Goal: Task Accomplishment & Management: Manage account settings

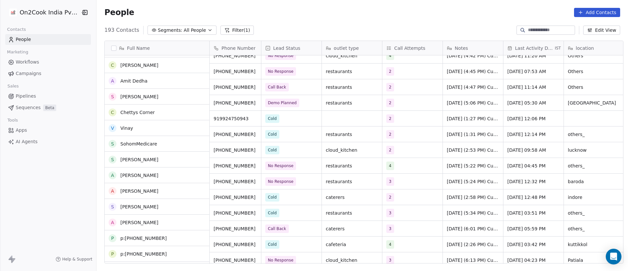
scroll to position [982, 0]
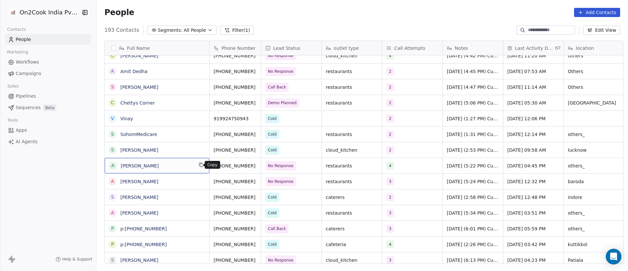
click at [199, 167] on icon "grid" at bounding box center [201, 164] width 5 height 5
click at [261, 165] on icon "grid" at bounding box center [263, 164] width 5 height 5
click at [403, 166] on div "4" at bounding box center [407, 166] width 40 height 8
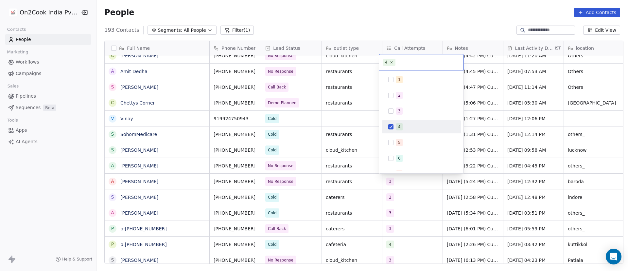
click at [413, 128] on div "4" at bounding box center [425, 126] width 58 height 7
click at [405, 143] on div "5" at bounding box center [425, 142] width 58 height 7
click at [512, 208] on html "On2Cook India Pvt. Ltd. Contacts People Marketing Workflows Campaigns Sales Pip…" at bounding box center [314, 135] width 628 height 271
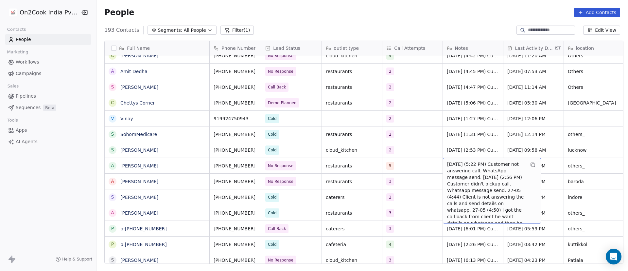
click at [457, 168] on span "11/9/2025 (5:22 PM) Customer not answering call. WhatsApp message send. 5/9/202…" at bounding box center [486, 197] width 78 height 72
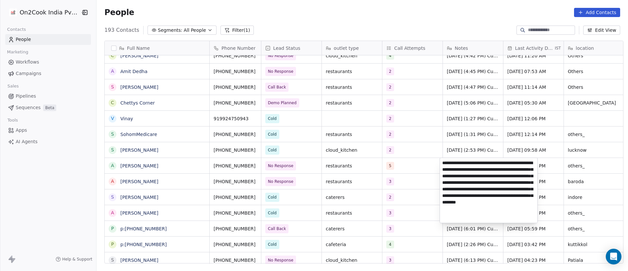
click at [443, 163] on textarea "**********" at bounding box center [489, 190] width 98 height 65
type textarea "**********"
click at [580, 165] on html "On2Cook India Pvt. Ltd. Contacts People Marketing Workflows Campaigns Sales Pip…" at bounding box center [314, 135] width 628 height 271
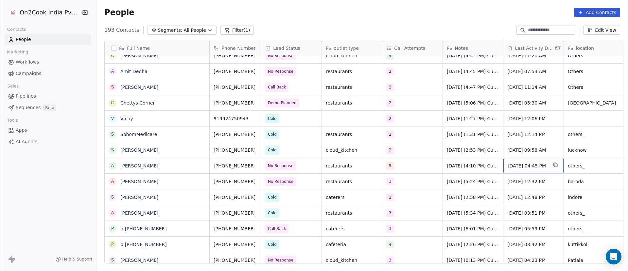
click at [518, 166] on span "Sep 11, 2025 04:45 PM" at bounding box center [528, 165] width 40 height 7
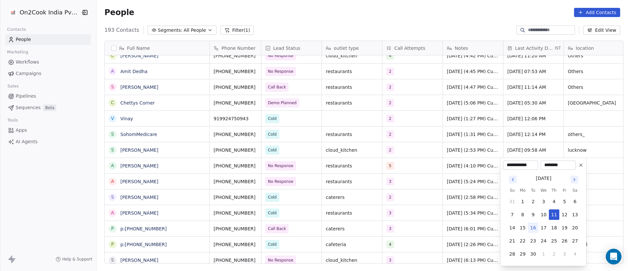
click at [536, 227] on button "16" at bounding box center [533, 227] width 10 height 10
type input "**********"
click at [467, 187] on html "On2Cook India Pvt. Ltd. Contacts People Marketing Workflows Campaigns Sales Pip…" at bounding box center [314, 135] width 628 height 271
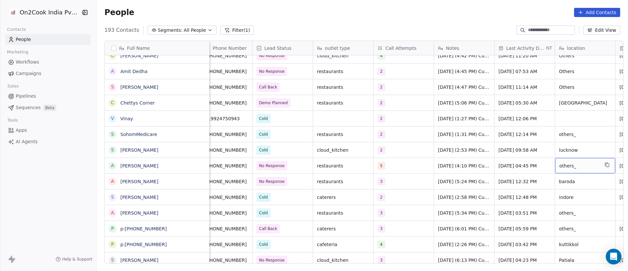
scroll to position [0, 69]
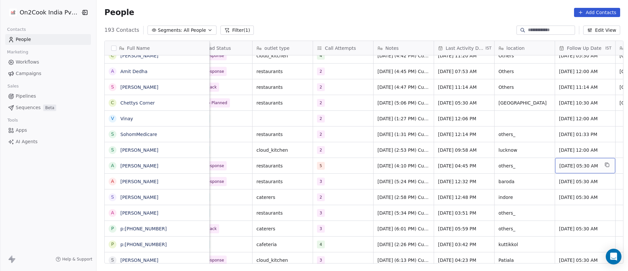
click at [579, 164] on span "18/09/2025 05:30 AM" at bounding box center [580, 165] width 40 height 7
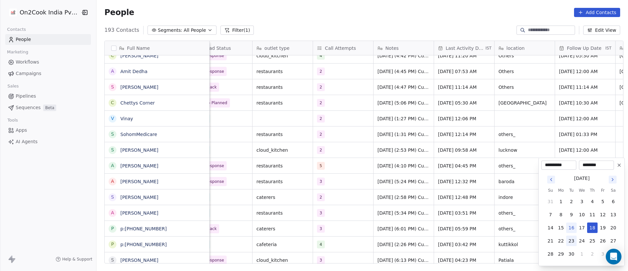
click at [570, 240] on button "23" at bounding box center [571, 240] width 10 height 10
type input "**********"
click at [402, 171] on html "On2Cook India Pvt. Ltd. Contacts People Marketing Workflows Campaigns Sales Pip…" at bounding box center [314, 135] width 628 height 271
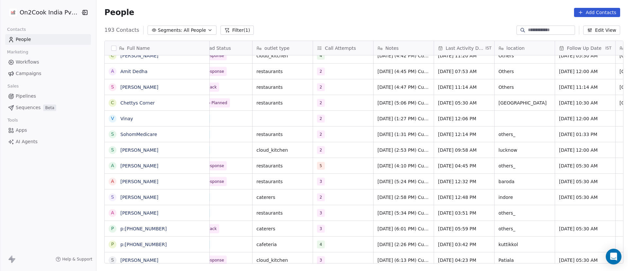
scroll to position [0, 0]
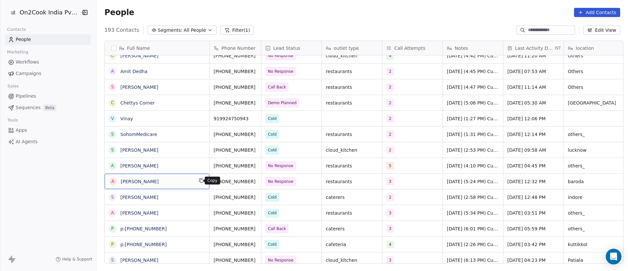
click at [200, 180] on icon "grid" at bounding box center [201, 180] width 5 height 5
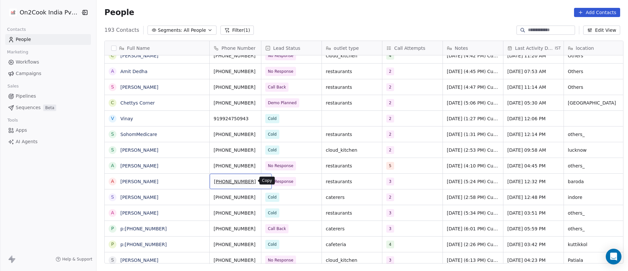
click at [261, 180] on icon "grid" at bounding box center [263, 180] width 5 height 5
click at [299, 182] on span "No Response" at bounding box center [286, 181] width 40 height 9
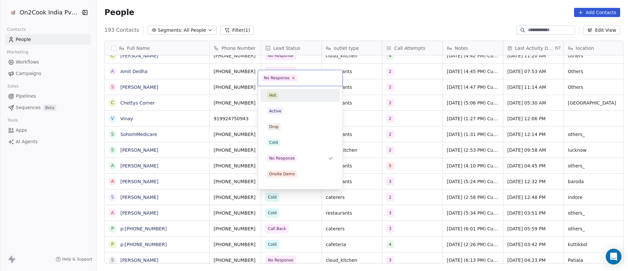
click at [293, 78] on icon at bounding box center [294, 78] width 2 height 2
click at [293, 143] on div "Cold" at bounding box center [300, 142] width 66 height 7
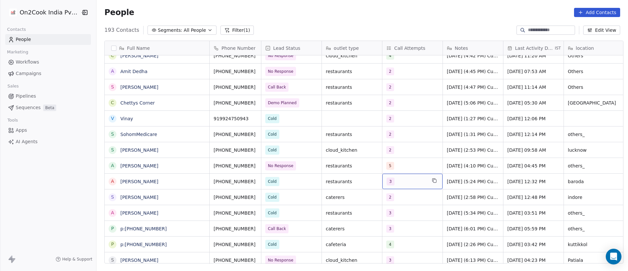
click at [412, 181] on div "3" at bounding box center [407, 181] width 40 height 8
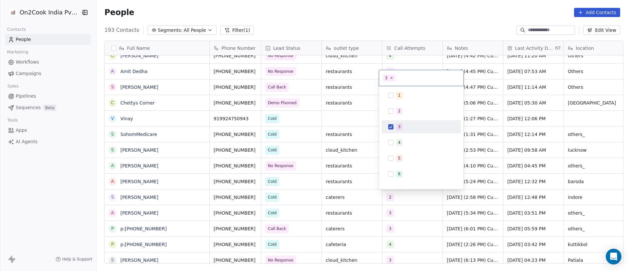
click at [397, 125] on span "3" at bounding box center [399, 126] width 7 height 7
click at [398, 139] on span "4" at bounding box center [399, 142] width 7 height 7
click at [472, 179] on html "On2Cook India Pvt. Ltd. Contacts People Marketing Workflows Campaigns Sales Pip…" at bounding box center [314, 135] width 628 height 271
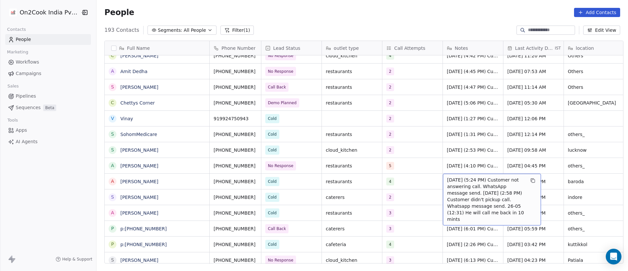
click at [459, 184] on span "11/9/2025 (5:24 PM) Customer not answering call. WhatsApp message send. 5/9/202…" at bounding box center [486, 199] width 78 height 46
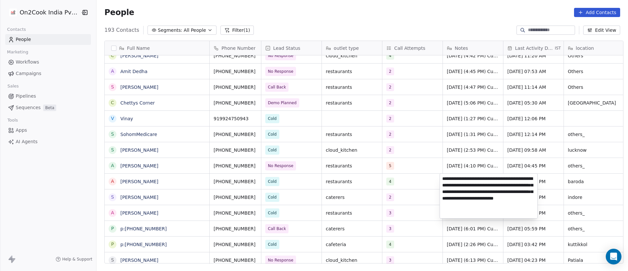
click at [442, 177] on textarea "**********" at bounding box center [489, 195] width 98 height 44
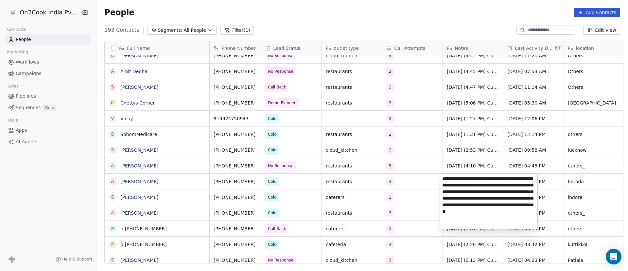
type textarea "**********"
click at [412, 181] on html "On2Cook India Pvt. Ltd. Contacts People Marketing Workflows Campaigns Sales Pip…" at bounding box center [314, 135] width 628 height 271
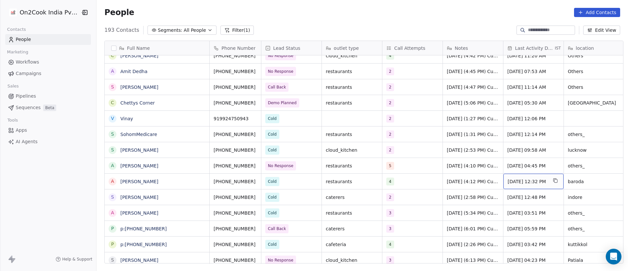
click at [519, 181] on span "Sep 11, 2025 12:32 PM" at bounding box center [528, 181] width 40 height 7
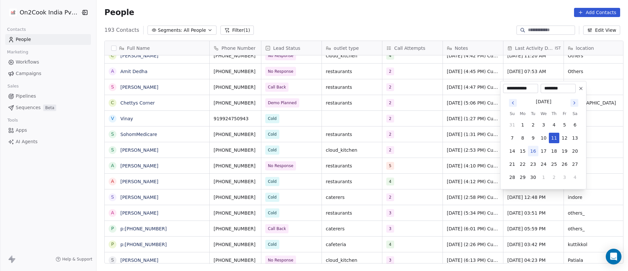
click at [533, 153] on button "16" at bounding box center [533, 151] width 10 height 10
type input "**********"
click at [471, 177] on html "On2Cook India Pvt. Ltd. Contacts People Marketing Workflows Campaigns Sales Pip…" at bounding box center [314, 135] width 628 height 271
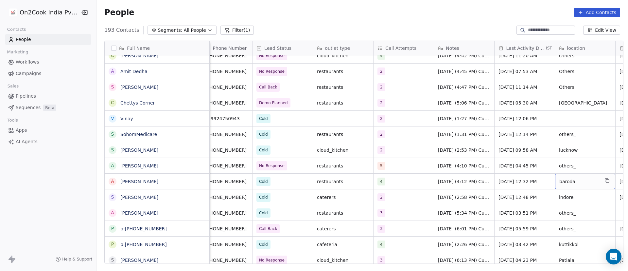
scroll to position [0, 69]
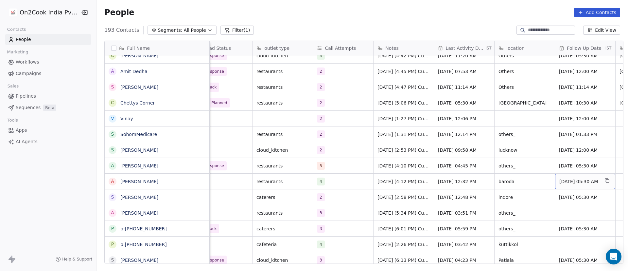
click at [579, 181] on span "18/09/2025 05:30 AM" at bounding box center [580, 181] width 40 height 7
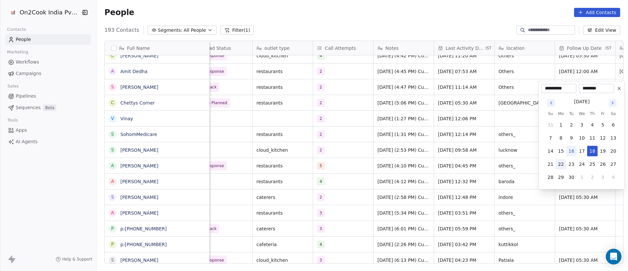
click at [563, 165] on button "22" at bounding box center [561, 164] width 10 height 10
click at [573, 165] on button "23" at bounding box center [571, 164] width 10 height 10
type input "**********"
click at [473, 177] on html "On2Cook India Pvt. Ltd. Contacts People Marketing Workflows Campaigns Sales Pip…" at bounding box center [314, 135] width 628 height 271
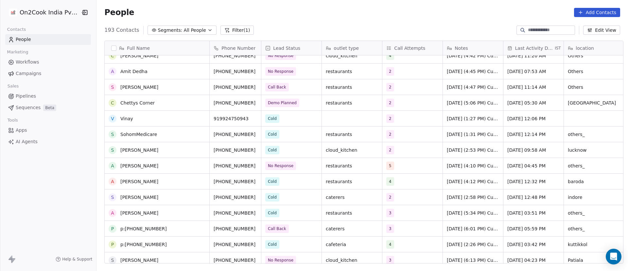
scroll to position [1031, 0]
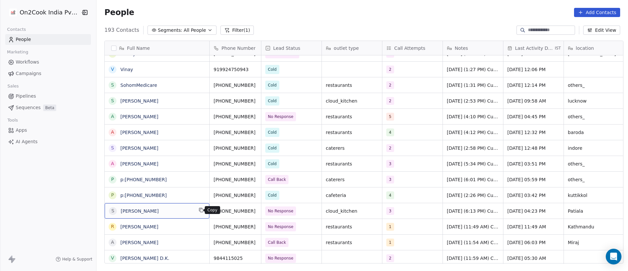
click at [199, 210] on icon "grid" at bounding box center [201, 209] width 5 height 5
click at [261, 211] on icon "grid" at bounding box center [263, 209] width 5 height 5
click at [403, 213] on div "3" at bounding box center [407, 211] width 40 height 8
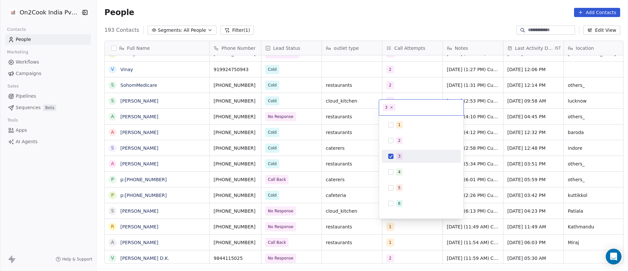
click at [399, 158] on div "3" at bounding box center [399, 156] width 3 height 6
click at [400, 171] on div "4" at bounding box center [399, 172] width 3 height 6
click at [486, 214] on html "On2Cook India Pvt. Ltd. Contacts People Marketing Workflows Campaigns Sales Pip…" at bounding box center [314, 135] width 628 height 271
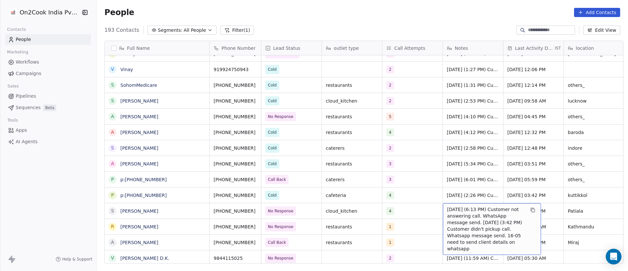
click at [456, 211] on span "11/9/2025 (6:13 PM) Customer not answering call. WhatsApp message send. 5/9/202…" at bounding box center [486, 229] width 78 height 46
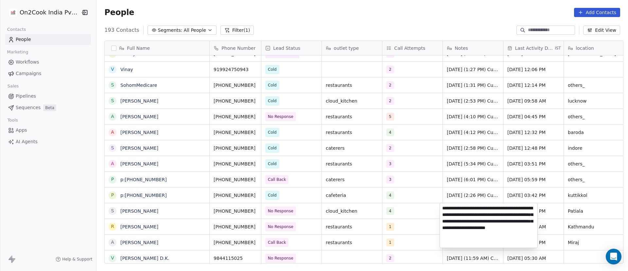
click at [443, 206] on textarea "**********" at bounding box center [489, 225] width 98 height 44
type textarea "**********"
click at [419, 219] on html "On2Cook India Pvt. Ltd. Contacts People Marketing Workflows Campaigns Sales Pip…" at bounding box center [314, 135] width 628 height 271
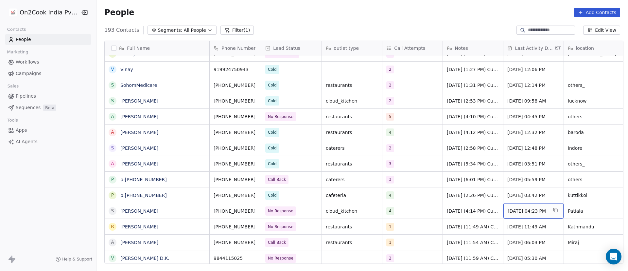
click at [527, 208] on span "Sep 11, 2025 04:23 PM" at bounding box center [528, 210] width 40 height 7
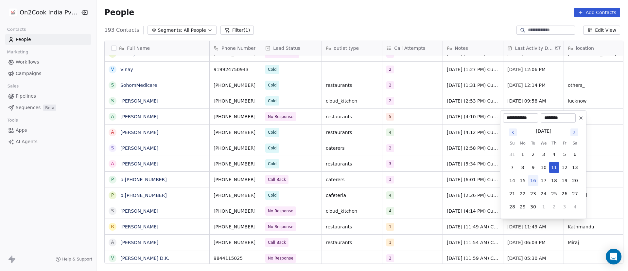
click at [534, 181] on button "16" at bounding box center [533, 180] width 10 height 10
type input "**********"
click at [484, 207] on html "On2Cook India Pvt. Ltd. Contacts People Marketing Workflows Campaigns Sales Pip…" at bounding box center [314, 135] width 628 height 271
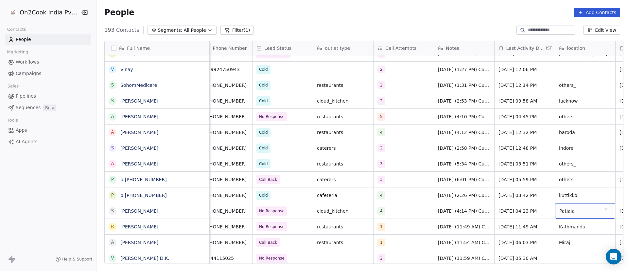
scroll to position [0, 69]
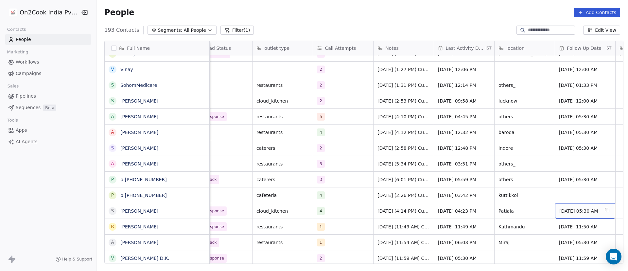
click at [575, 213] on span "18/09/2025 05:30 AM" at bounding box center [580, 210] width 40 height 7
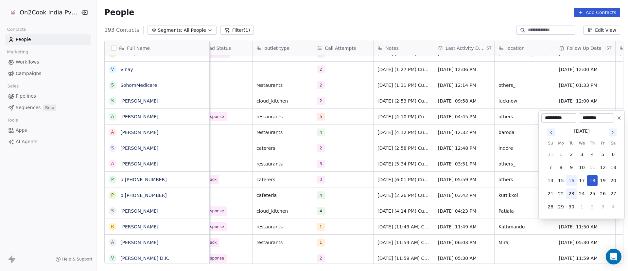
click at [571, 196] on button "23" at bounding box center [571, 193] width 10 height 10
type input "**********"
click at [496, 201] on html "On2Cook India Pvt. Ltd. Contacts People Marketing Workflows Campaigns Sales Pip…" at bounding box center [314, 135] width 628 height 271
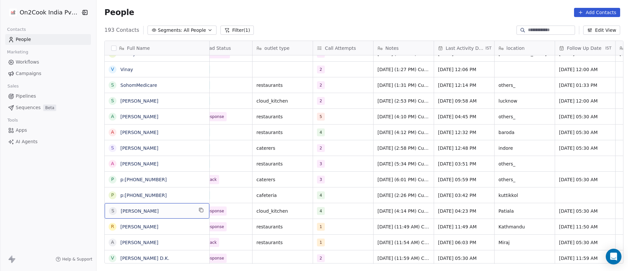
scroll to position [0, 0]
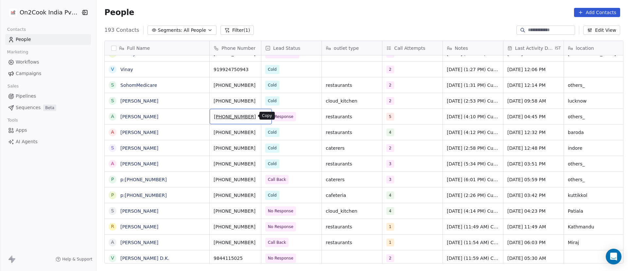
click at [261, 116] on icon "grid" at bounding box center [263, 115] width 5 height 5
click at [261, 210] on icon "grid" at bounding box center [263, 209] width 5 height 5
click at [201, 227] on button "grid" at bounding box center [201, 226] width 8 height 8
click at [261, 226] on icon "grid" at bounding box center [263, 225] width 5 height 5
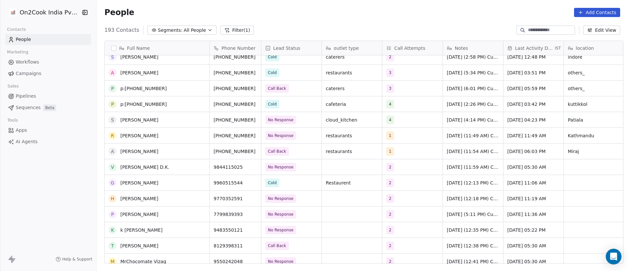
scroll to position [1129, 0]
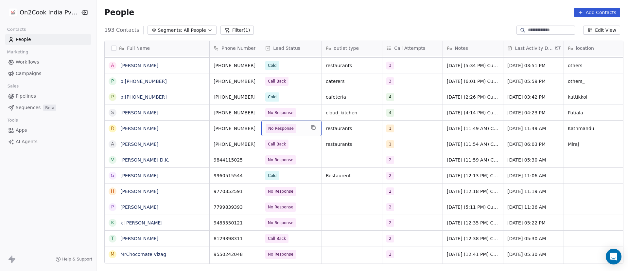
click at [301, 131] on span "No Response" at bounding box center [286, 128] width 40 height 9
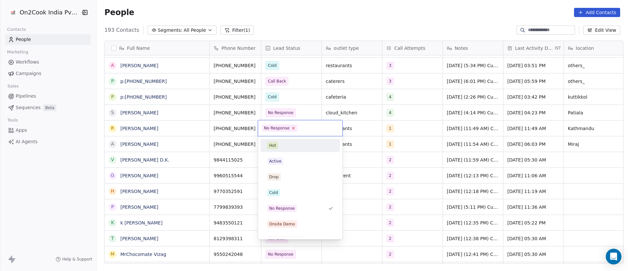
click at [292, 129] on icon at bounding box center [294, 128] width 4 height 4
click at [293, 190] on div "Cold" at bounding box center [300, 192] width 66 height 7
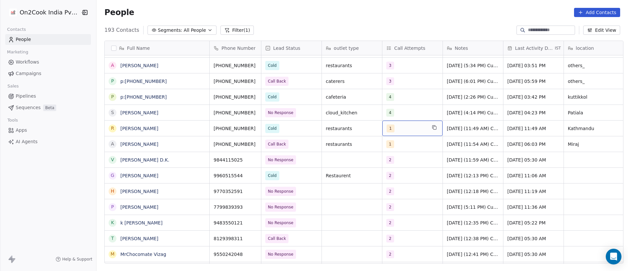
click at [409, 129] on div "1" at bounding box center [407, 128] width 40 height 8
click at [409, 130] on div "1" at bounding box center [407, 128] width 40 height 8
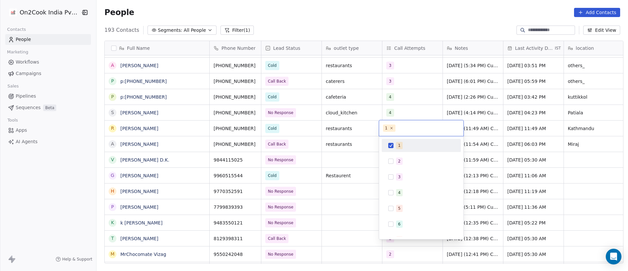
drag, startPoint x: 400, startPoint y: 144, endPoint x: 402, endPoint y: 153, distance: 9.6
click at [401, 144] on span "1" at bounding box center [399, 145] width 7 height 7
click at [401, 161] on span "2" at bounding box center [399, 160] width 7 height 7
click at [489, 137] on html "On2Cook India Pvt. Ltd. Contacts People Marketing Workflows Campaigns Sales Pip…" at bounding box center [314, 135] width 628 height 271
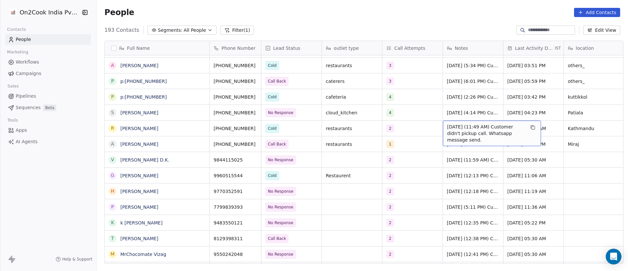
click at [453, 128] on span "8/9/2025 (11:49 AM) Customer didn't pickup call. Whatsapp message send." at bounding box center [486, 133] width 78 height 20
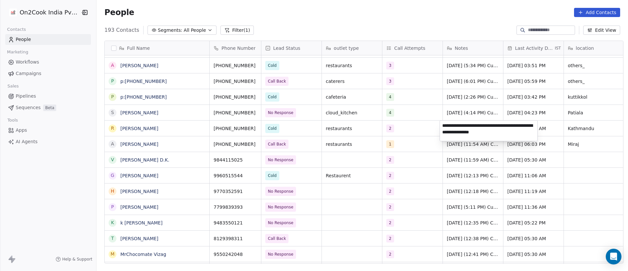
click at [442, 125] on textarea "**********" at bounding box center [489, 130] width 98 height 20
paste textarea "**********"
type textarea "**********"
click at [414, 137] on html "On2Cook India Pvt. Ltd. Contacts People Marketing Workflows Campaigns Sales Pip…" at bounding box center [314, 135] width 628 height 271
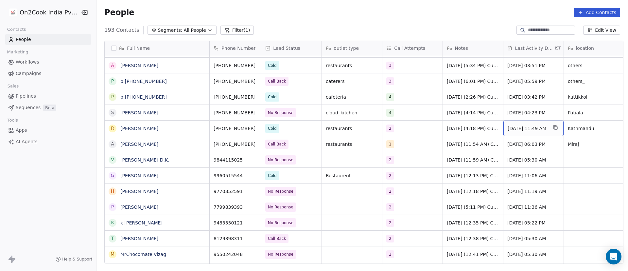
click at [517, 128] on span "Sep 08, 2025 11:49 AM" at bounding box center [528, 128] width 40 height 7
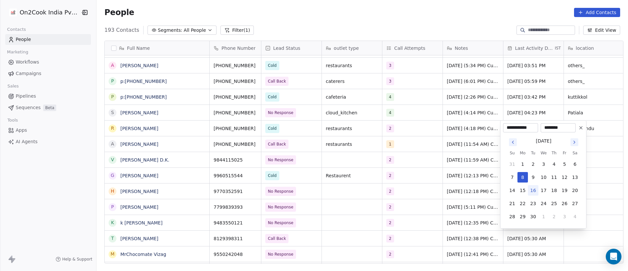
click at [533, 189] on button "16" at bounding box center [533, 190] width 10 height 10
type input "**********"
click at [463, 141] on html "On2Cook India Pvt. Ltd. Contacts People Marketing Workflows Campaigns Sales Pip…" at bounding box center [314, 135] width 628 height 271
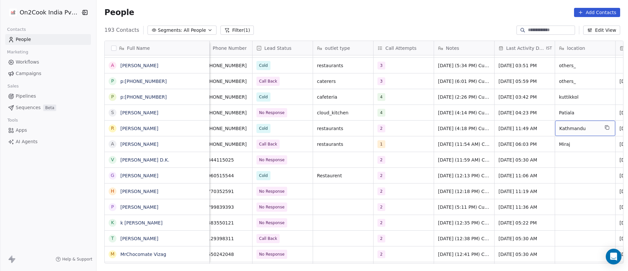
scroll to position [0, 69]
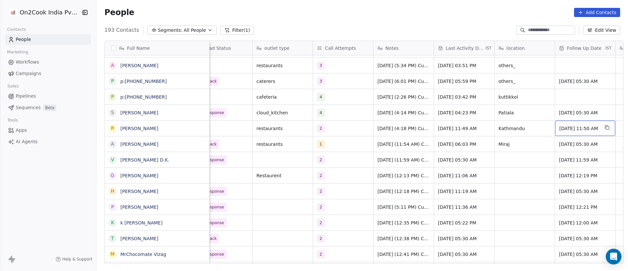
click at [576, 130] on span "11/09/2025 11:50 AM" at bounding box center [580, 128] width 40 height 7
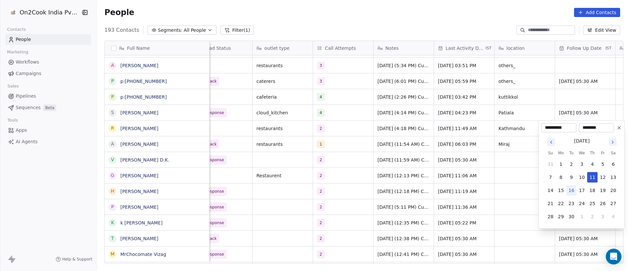
click at [620, 130] on icon at bounding box center [619, 127] width 5 height 5
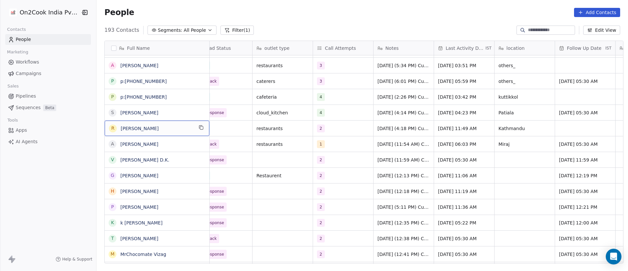
scroll to position [0, 0]
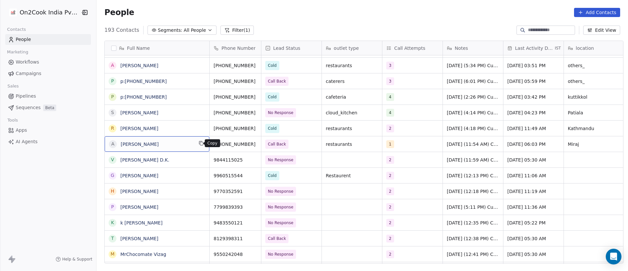
click at [199, 144] on icon "grid" at bounding box center [201, 142] width 5 height 5
click at [262, 142] on icon "grid" at bounding box center [263, 142] width 3 height 3
click at [302, 144] on span "Call Back" at bounding box center [286, 143] width 40 height 9
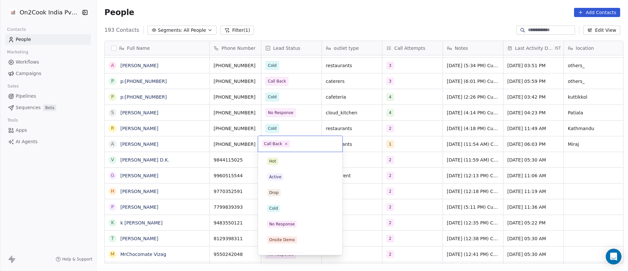
scroll to position [57, 0]
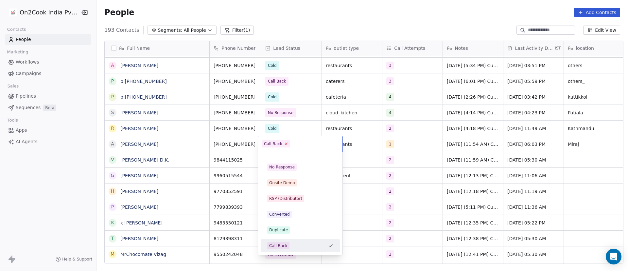
click at [286, 144] on icon at bounding box center [286, 143] width 4 height 4
click at [291, 159] on div "Hot Active Drop Cold No Response Onsite Demo RSP (Distributor) Converted Duplic…" at bounding box center [300, 246] width 79 height 296
click at [291, 165] on div "No Response" at bounding box center [282, 167] width 26 height 6
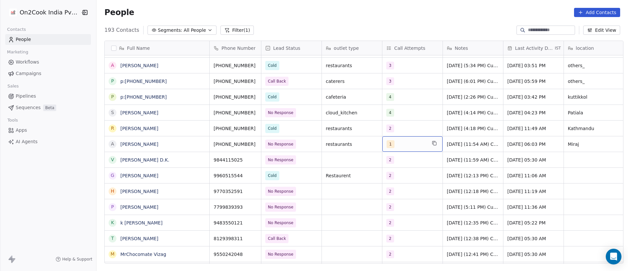
click at [412, 144] on div "1" at bounding box center [407, 144] width 40 height 8
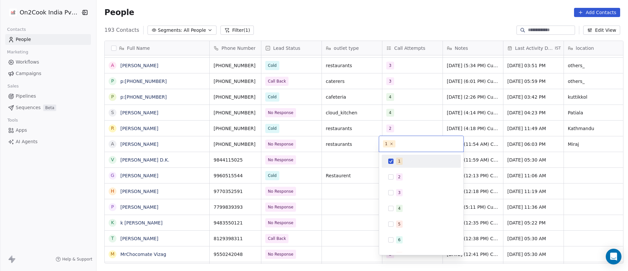
click at [400, 160] on span "1" at bounding box center [399, 160] width 7 height 7
click at [399, 175] on div "2" at bounding box center [399, 177] width 3 height 6
click at [486, 144] on html "On2Cook India Pvt. Ltd. Contacts People Marketing Workflows Campaigns Sales Pip…" at bounding box center [314, 135] width 628 height 271
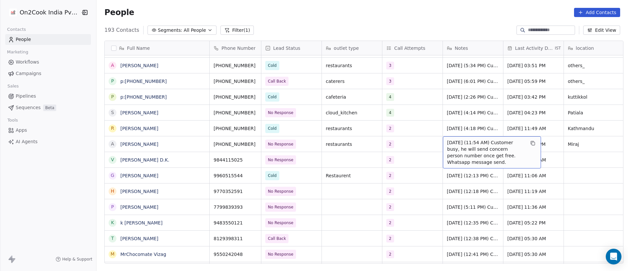
click at [456, 150] on span "8/9/2025 (11:54 AM) Customer busy, he will send concern person number once get …" at bounding box center [486, 152] width 78 height 26
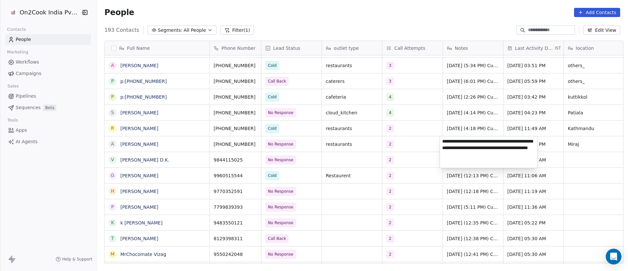
click at [443, 142] on textarea "**********" at bounding box center [489, 151] width 98 height 31
type textarea "**********"
click at [413, 141] on html "On2Cook India Pvt. Ltd. Contacts People Marketing Workflows Campaigns Sales Pip…" at bounding box center [314, 135] width 628 height 271
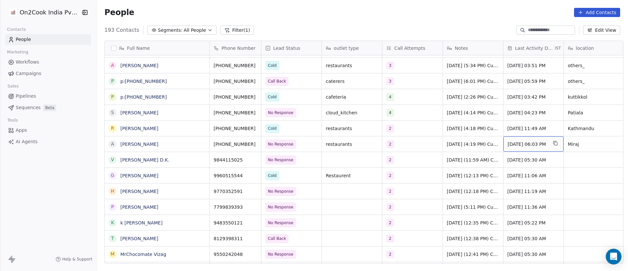
click at [516, 143] on span "Sep 08, 2025 06:03 PM" at bounding box center [528, 144] width 40 height 7
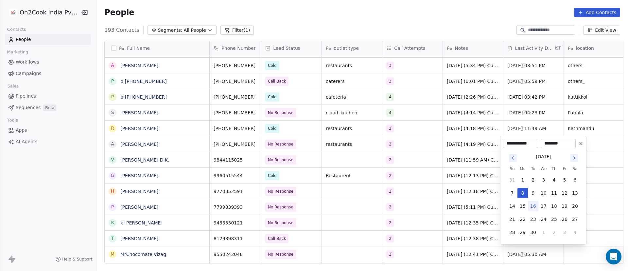
click at [535, 205] on button "16" at bounding box center [533, 206] width 10 height 10
type input "**********"
click at [598, 149] on html "On2Cook India Pvt. Ltd. Contacts People Marketing Workflows Campaigns Sales Pip…" at bounding box center [314, 135] width 628 height 271
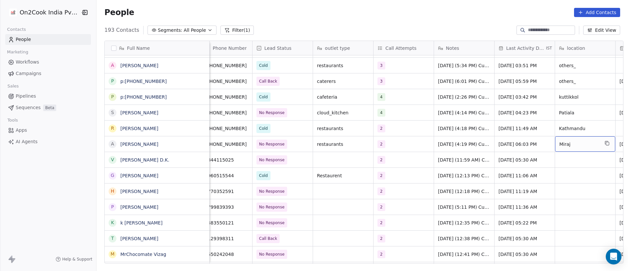
scroll to position [0, 69]
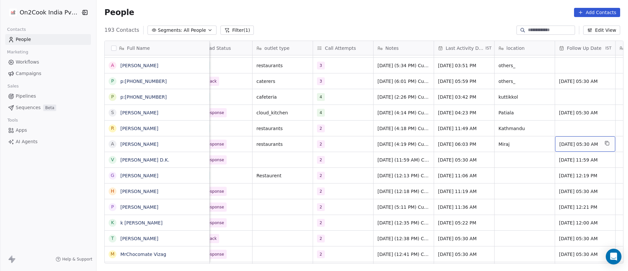
click at [571, 144] on span "11/09/2025 05:30 AM" at bounding box center [580, 144] width 40 height 7
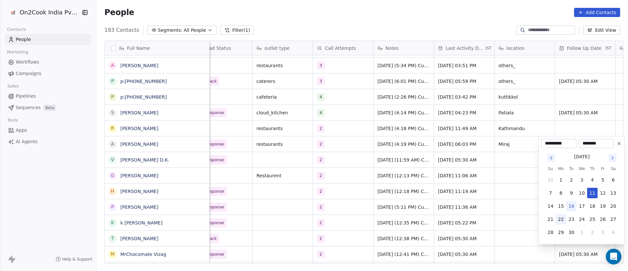
click at [564, 219] on button "22" at bounding box center [561, 219] width 10 height 10
type input "**********"
click at [500, 167] on html "On2Cook India Pvt. Ltd. Contacts People Marketing Workflows Campaigns Sales Pip…" at bounding box center [314, 135] width 628 height 271
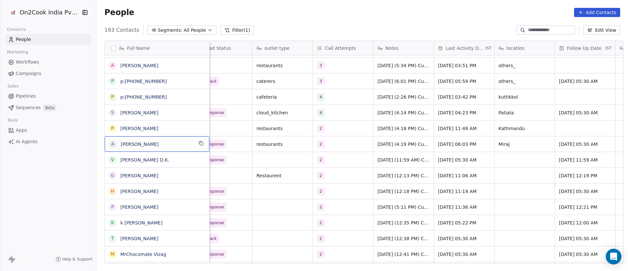
scroll to position [0, 0]
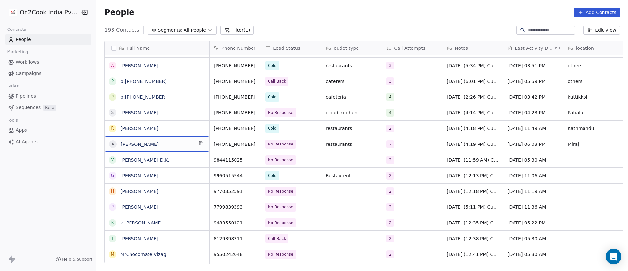
click at [181, 145] on span "Abhijit Agrawal" at bounding box center [157, 144] width 73 height 7
click at [182, 146] on span "Abhijit Agrawal" at bounding box center [157, 144] width 73 height 7
click at [299, 144] on span "No Response" at bounding box center [286, 143] width 40 height 9
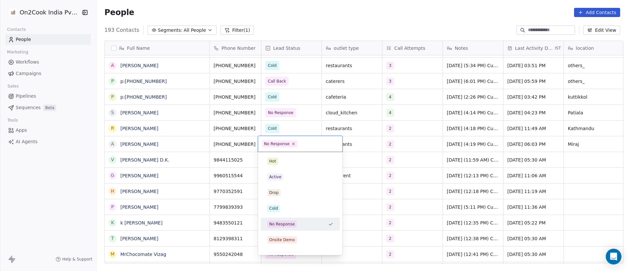
click at [292, 144] on icon at bounding box center [294, 143] width 4 height 4
click at [290, 179] on div "Active" at bounding box center [300, 176] width 66 height 7
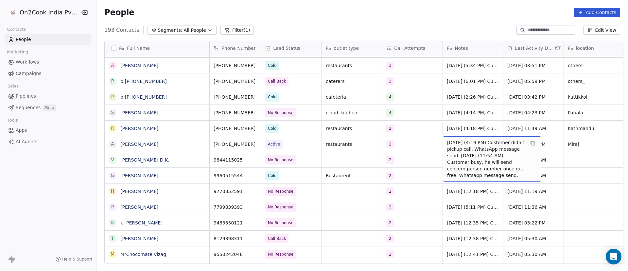
click at [448, 144] on span "16/9/2025 (4:19 PM) Customer didn't pickup call. WhatsApp message send. 8/9/202…" at bounding box center [486, 158] width 78 height 39
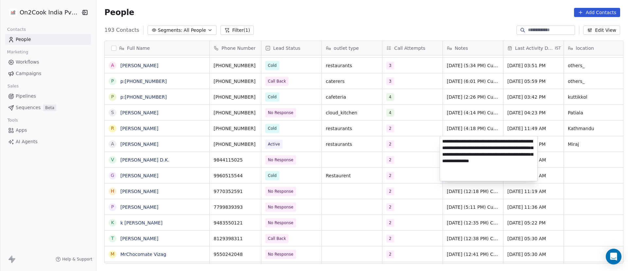
drag, startPoint x: 508, startPoint y: 141, endPoint x: 504, endPoint y: 146, distance: 7.0
click at [504, 146] on textarea "**********" at bounding box center [489, 158] width 98 height 44
type textarea "**********"
click at [416, 150] on html "On2Cook India Pvt. Ltd. Contacts People Marketing Workflows Campaigns Sales Pip…" at bounding box center [314, 135] width 628 height 271
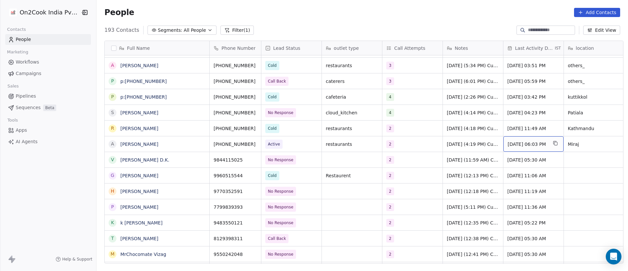
click at [526, 143] on span "Sep 16, 2025 06:03 PM" at bounding box center [528, 144] width 40 height 7
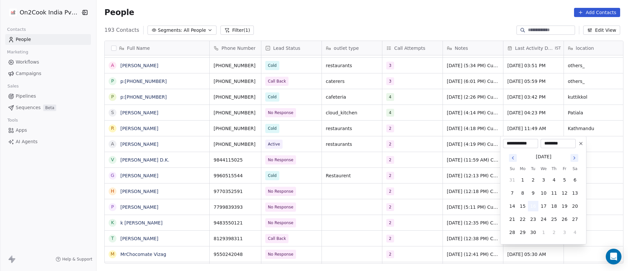
click at [533, 205] on button "16" at bounding box center [533, 206] width 10 height 10
click at [474, 145] on html "On2Cook India Pvt. Ltd. Contacts People Marketing Workflows Campaigns Sales Pip…" at bounding box center [314, 135] width 628 height 271
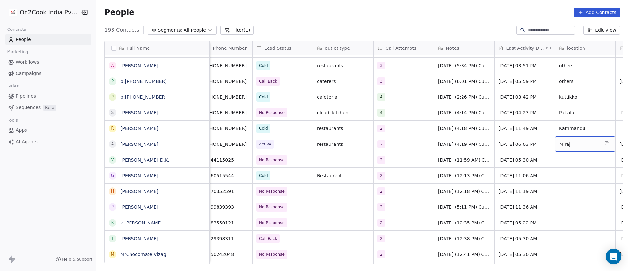
scroll to position [0, 69]
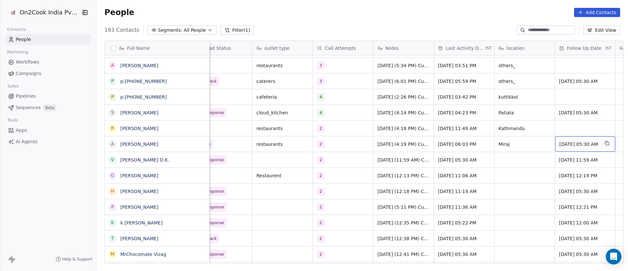
click at [569, 144] on span "22/09/2025 05:30 AM" at bounding box center [580, 144] width 40 height 7
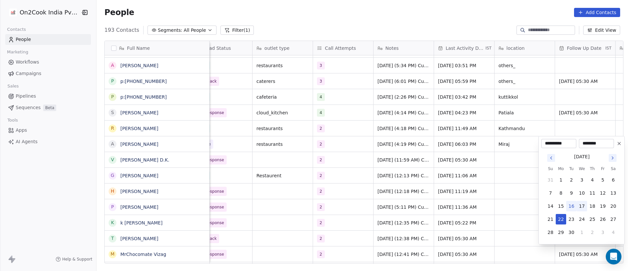
click at [583, 205] on button "17" at bounding box center [582, 206] width 10 height 10
type input "**********"
click at [594, 144] on input "********" at bounding box center [596, 143] width 32 height 7
type input "********"
click at [377, 170] on html "On2Cook India Pvt. Ltd. Contacts People Marketing Workflows Campaigns Sales Pip…" at bounding box center [314, 135] width 628 height 271
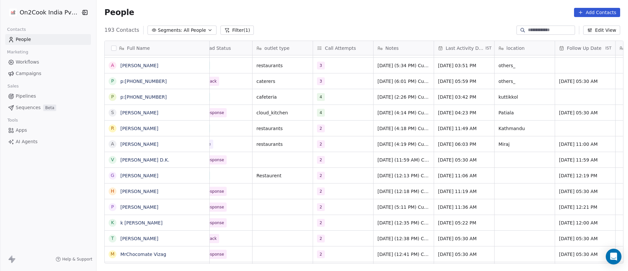
scroll to position [0, 0]
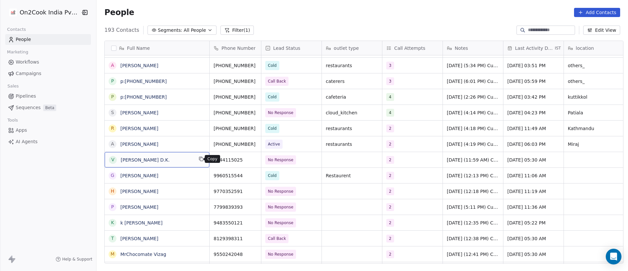
click at [200, 159] on icon "grid" at bounding box center [201, 158] width 5 height 5
click at [251, 158] on icon "grid" at bounding box center [252, 158] width 5 height 5
click at [299, 159] on span "No Response" at bounding box center [286, 159] width 40 height 9
click at [299, 161] on span "Onsite Demo" at bounding box center [286, 159] width 40 height 9
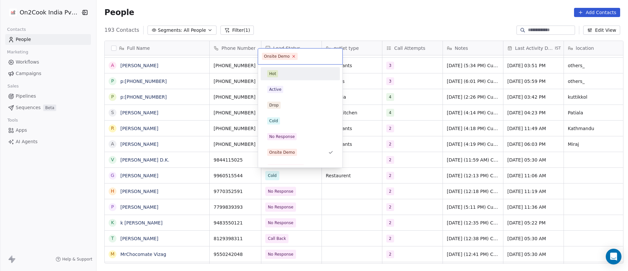
click at [293, 57] on icon at bounding box center [294, 56] width 4 height 4
click at [288, 118] on div "Cold" at bounding box center [300, 120] width 66 height 7
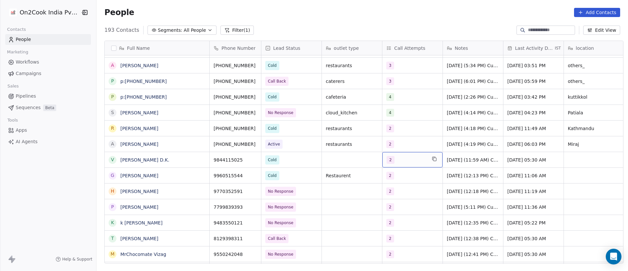
click at [398, 162] on div "2" at bounding box center [407, 160] width 40 height 8
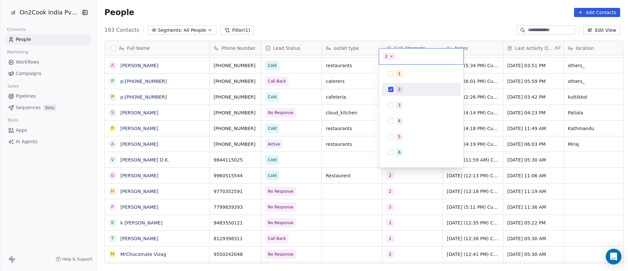
click at [391, 92] on div "2" at bounding box center [421, 89] width 74 height 10
click at [391, 105] on button "Suggestions" at bounding box center [390, 104] width 5 height 5
click at [519, 161] on html "On2Cook India Pvt. Ltd. Contacts People Marketing Workflows Campaigns Sales Pip…" at bounding box center [314, 135] width 628 height 271
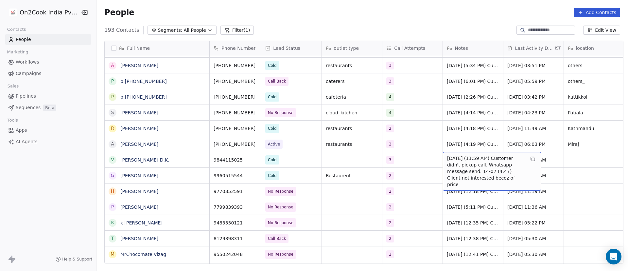
click at [460, 161] on span "8/9/2025 (11:59 AM) Customer didn't pickup call. Whatsapp message send. 14-07 (…" at bounding box center [486, 171] width 78 height 33
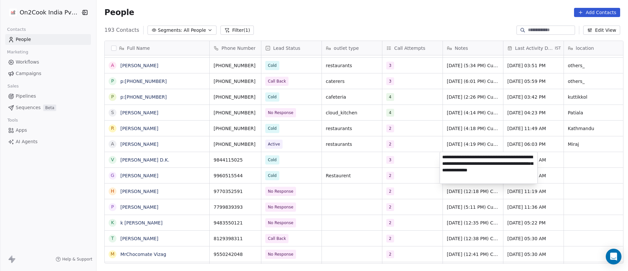
click at [442, 156] on textarea "**********" at bounding box center [489, 167] width 98 height 31
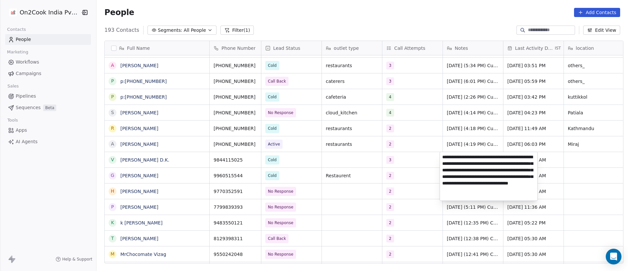
type textarea "**********"
click at [409, 156] on html "On2Cook India Pvt. Ltd. Contacts People Marketing Workflows Campaigns Sales Pip…" at bounding box center [314, 135] width 628 height 271
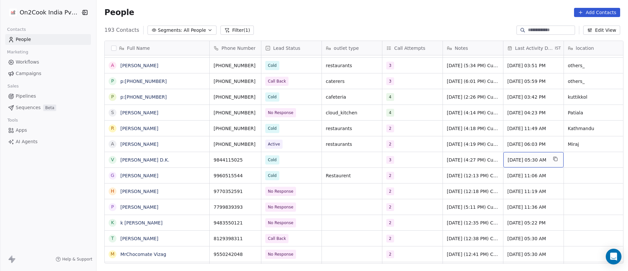
click at [525, 158] on span "Sep 08, 2025 05:30 AM" at bounding box center [528, 159] width 40 height 7
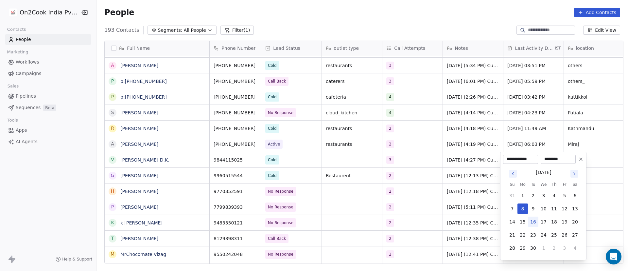
click at [534, 222] on button "16" at bounding box center [533, 221] width 10 height 10
type input "**********"
click at [479, 174] on html "On2Cook India Pvt. Ltd. Contacts People Marketing Workflows Campaigns Sales Pip…" at bounding box center [314, 135] width 628 height 271
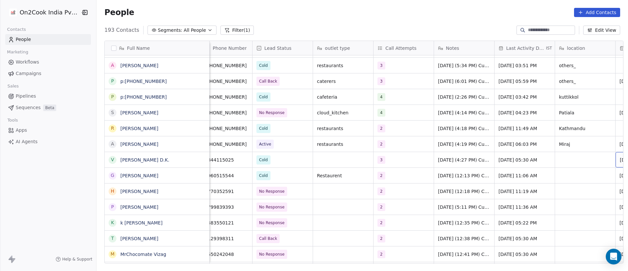
scroll to position [0, 69]
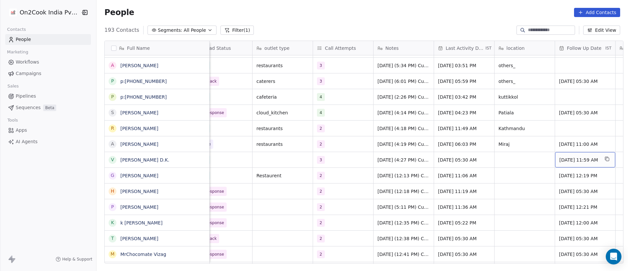
click at [572, 161] on span "11/09/2025 11:59 AM" at bounding box center [580, 159] width 40 height 7
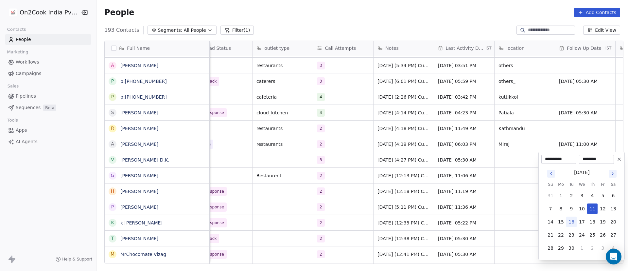
click at [618, 158] on icon at bounding box center [619, 158] width 5 height 5
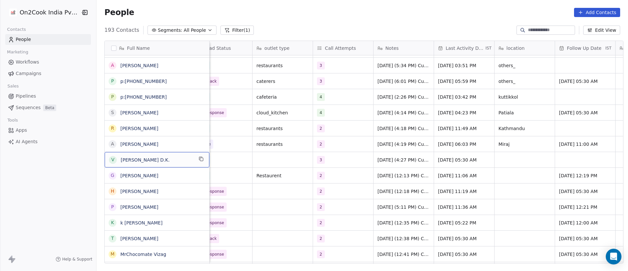
scroll to position [0, 0]
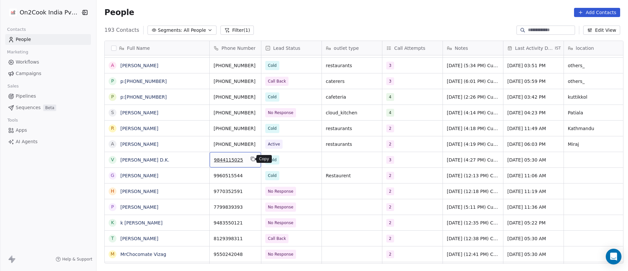
click at [252, 158] on button "grid" at bounding box center [253, 159] width 8 height 8
click at [200, 191] on icon "grid" at bounding box center [201, 189] width 5 height 5
click at [253, 192] on button "grid" at bounding box center [253, 190] width 8 height 8
click at [194, 189] on div "H Himanshu Kaushik" at bounding box center [157, 190] width 105 height 15
click at [199, 191] on icon "grid" at bounding box center [201, 189] width 5 height 5
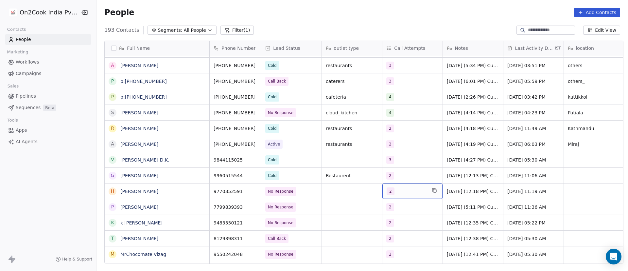
click at [416, 190] on div "2" at bounding box center [407, 191] width 40 height 8
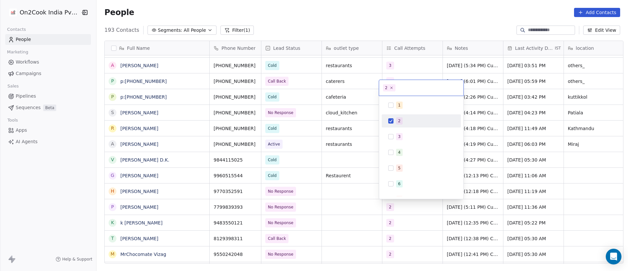
click at [390, 118] on button "Suggestions" at bounding box center [390, 120] width 5 height 5
click at [393, 140] on div "3" at bounding box center [421, 136] width 74 height 10
click at [347, 186] on html "On2Cook India Pvt. Ltd. Contacts People Marketing Workflows Campaigns Sales Pip…" at bounding box center [314, 135] width 628 height 271
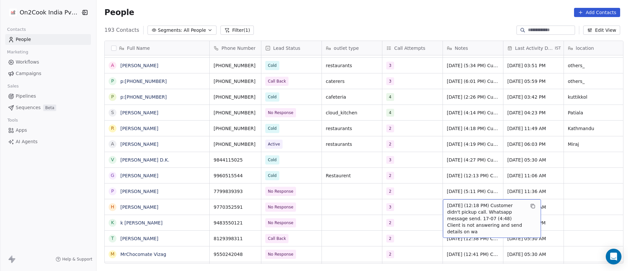
click at [455, 211] on span "8/9/2025 (12:18 PM) Customer didn't pickup call. Whatsapp message send. 17-07 (…" at bounding box center [486, 218] width 78 height 33
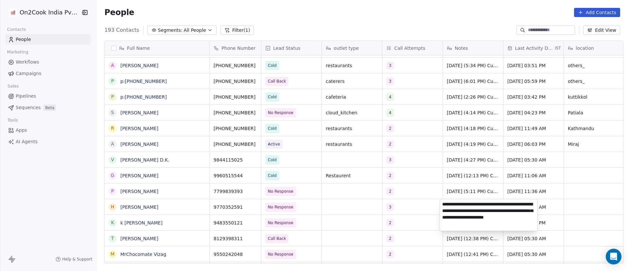
click at [442, 205] on textarea "**********" at bounding box center [489, 214] width 98 height 31
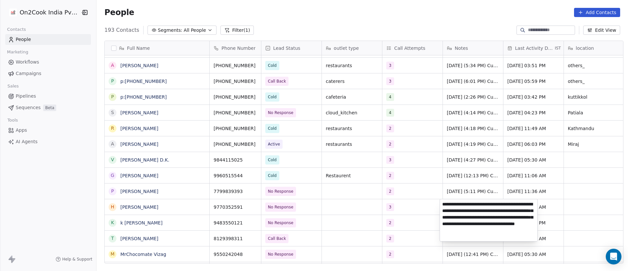
type textarea "**********"
click at [550, 201] on html "On2Cook India Pvt. Ltd. Contacts People Marketing Workflows Campaigns Sales Pip…" at bounding box center [314, 135] width 628 height 271
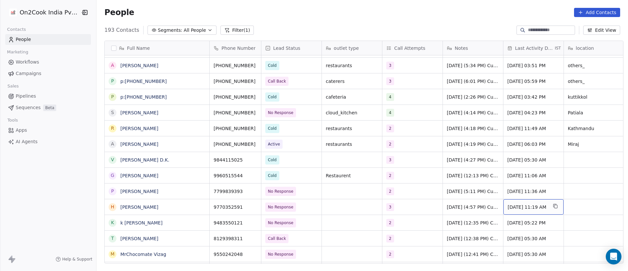
click at [522, 207] on span "Sep 08, 2025 11:19 AM" at bounding box center [528, 207] width 40 height 7
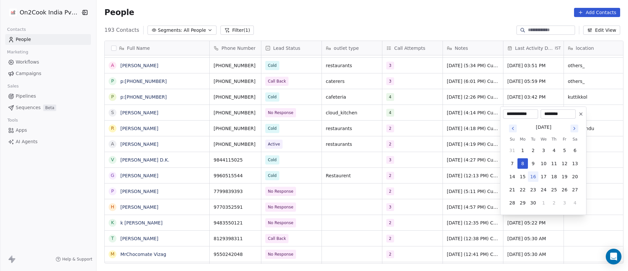
click at [534, 179] on button "16" at bounding box center [533, 176] width 10 height 10
type input "**********"
click at [488, 214] on html "On2Cook India Pvt. Ltd. Contacts People Marketing Workflows Campaigns Sales Pip…" at bounding box center [314, 135] width 628 height 271
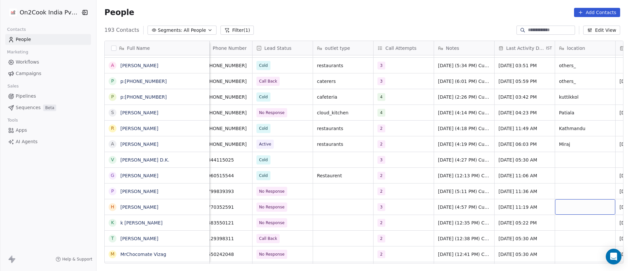
scroll to position [0, 69]
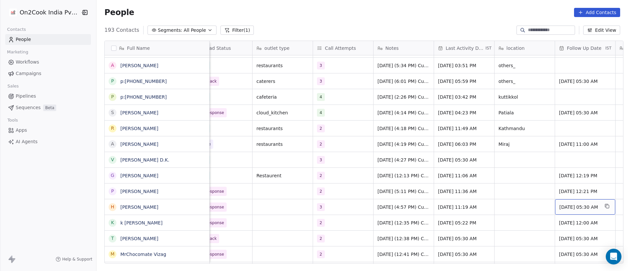
click at [566, 207] on span "11/09/2025 05:30 AM" at bounding box center [580, 207] width 40 height 7
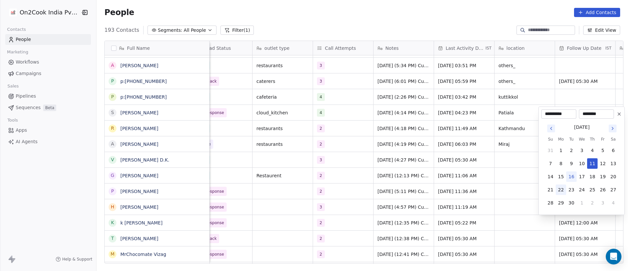
click at [562, 191] on button "22" at bounding box center [561, 189] width 10 height 10
type input "**********"
click at [413, 208] on html "On2Cook India Pvt. Ltd. Contacts People Marketing Workflows Campaigns Sales Pip…" at bounding box center [314, 135] width 628 height 271
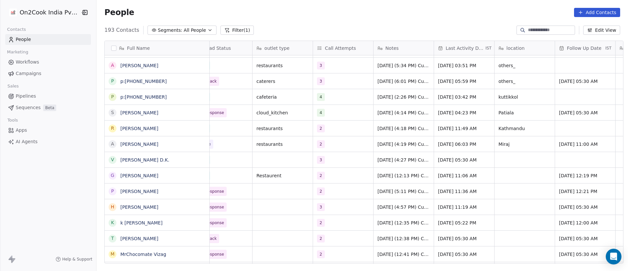
scroll to position [0, 0]
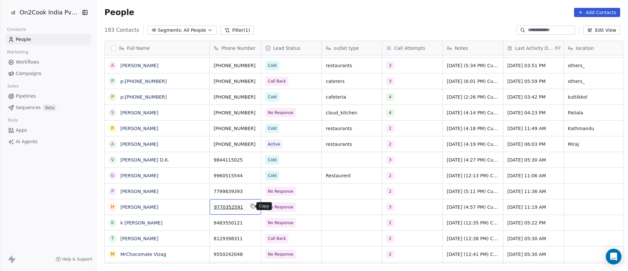
click at [252, 205] on icon "grid" at bounding box center [253, 206] width 3 height 3
click at [199, 224] on icon "grid" at bounding box center [201, 221] width 5 height 5
click at [252, 223] on icon "grid" at bounding box center [253, 222] width 3 height 3
click at [301, 223] on span "No Response" at bounding box center [286, 222] width 40 height 9
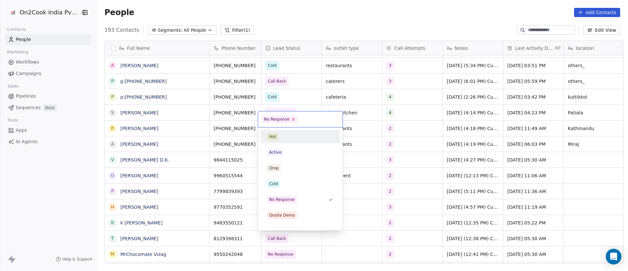
click at [293, 118] on icon at bounding box center [294, 119] width 2 height 2
click at [292, 184] on div "Cold" at bounding box center [300, 183] width 66 height 7
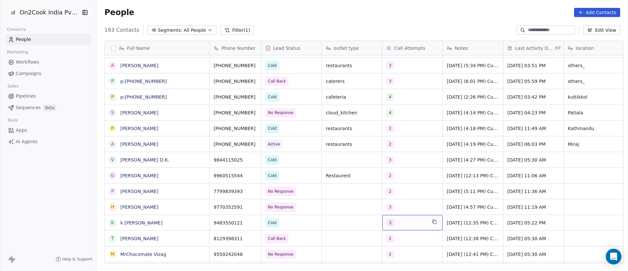
click at [400, 221] on div "2" at bounding box center [407, 223] width 40 height 8
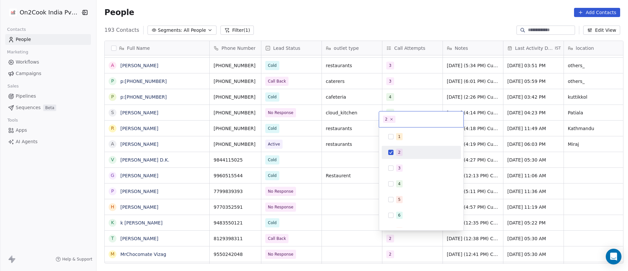
click at [393, 152] on button "Suggestions" at bounding box center [390, 152] width 5 height 5
click at [394, 164] on div "3" at bounding box center [421, 168] width 74 height 10
click at [507, 225] on html "On2Cook India Pvt. Ltd. Contacts People Marketing Workflows Campaigns Sales Pip…" at bounding box center [314, 135] width 628 height 271
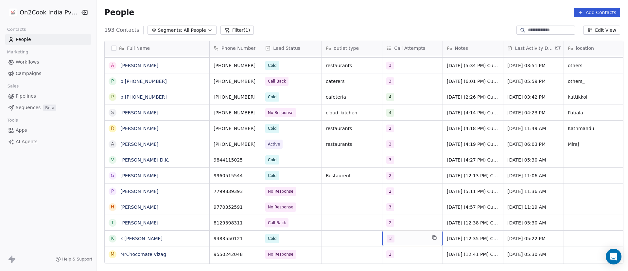
scroll to position [1133, 0]
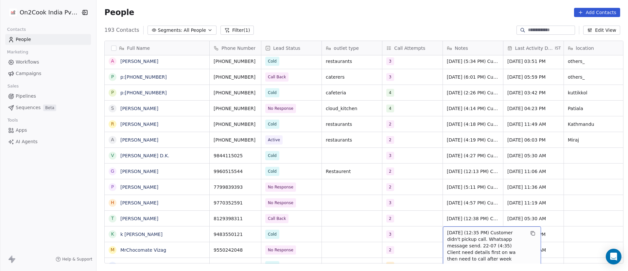
click at [463, 237] on span "8/9/2025 (12:35 PM) Customer didn't pickup call. Whatsapp message send. 22-07 (…" at bounding box center [486, 245] width 78 height 33
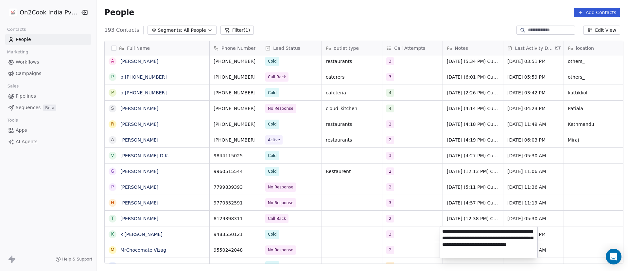
click at [442, 232] on textarea "**********" at bounding box center [489, 241] width 98 height 31
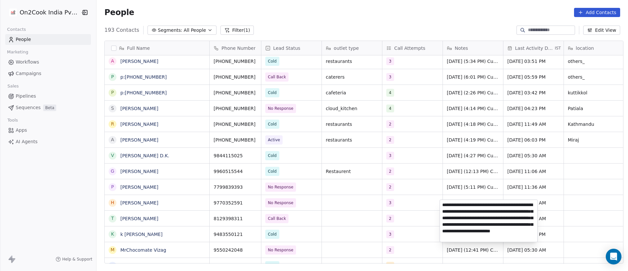
type textarea "**********"
click at [361, 237] on html "On2Cook India Pvt. Ltd. Contacts People Marketing Workflows Campaigns Sales Pip…" at bounding box center [314, 135] width 628 height 271
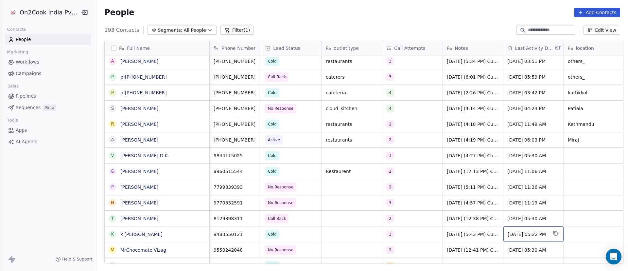
click at [520, 237] on div "Sep 08, 2025 05:22 PM" at bounding box center [534, 233] width 60 height 15
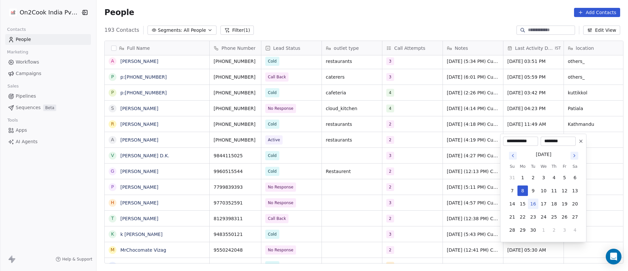
click at [532, 203] on button "16" at bounding box center [533, 203] width 10 height 10
type input "**********"
click at [453, 232] on html "On2Cook India Pvt. Ltd. Contacts People Marketing Workflows Campaigns Sales Pip…" at bounding box center [314, 135] width 628 height 271
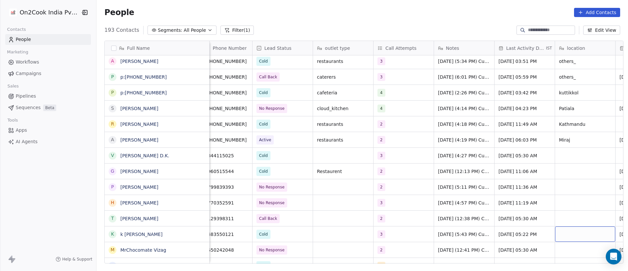
scroll to position [0, 69]
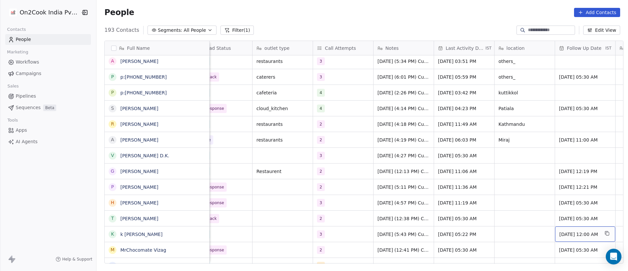
click at [579, 235] on span "11/09/2025 12:00 AM" at bounding box center [580, 234] width 40 height 7
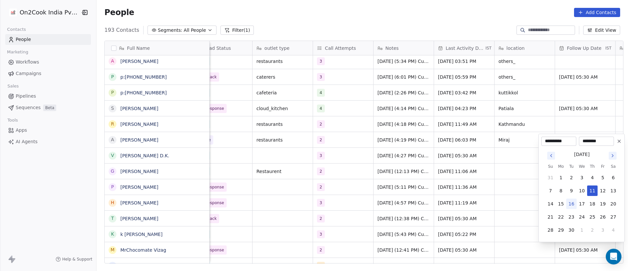
click at [620, 142] on icon at bounding box center [619, 140] width 5 height 5
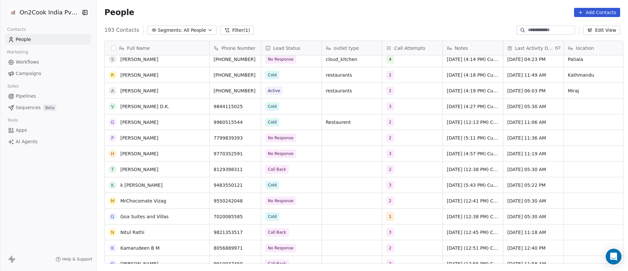
scroll to position [1231, 0]
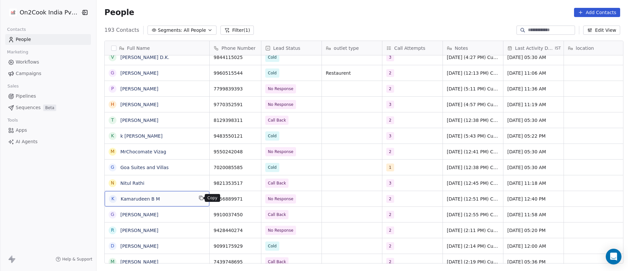
click at [200, 199] on icon "grid" at bounding box center [201, 198] width 3 height 3
click at [250, 199] on icon "grid" at bounding box center [252, 197] width 5 height 5
click at [408, 197] on div "2" at bounding box center [407, 199] width 40 height 8
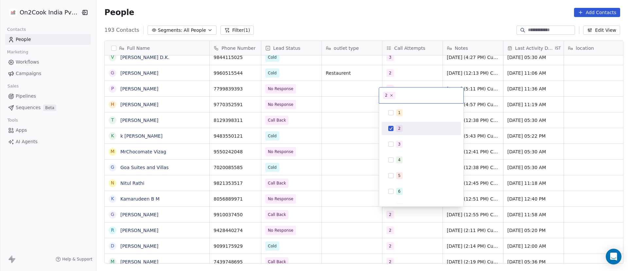
drag, startPoint x: 398, startPoint y: 127, endPoint x: 400, endPoint y: 137, distance: 9.9
click at [400, 130] on span "2" at bounding box center [399, 128] width 7 height 7
click at [401, 144] on span "3" at bounding box center [399, 143] width 7 height 7
drag, startPoint x: 364, startPoint y: 208, endPoint x: 347, endPoint y: 210, distance: 17.1
click at [364, 209] on html "On2Cook India Pvt. Ltd. Contacts People Marketing Workflows Campaigns Sales Pip…" at bounding box center [314, 135] width 628 height 271
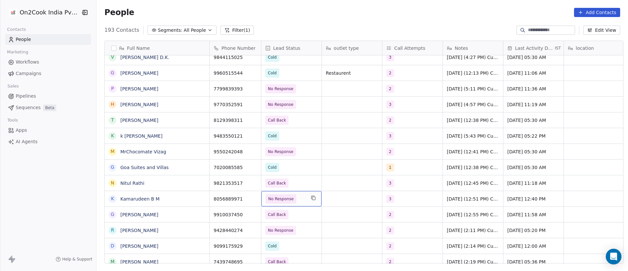
click at [299, 199] on span "No Response" at bounding box center [286, 198] width 40 height 9
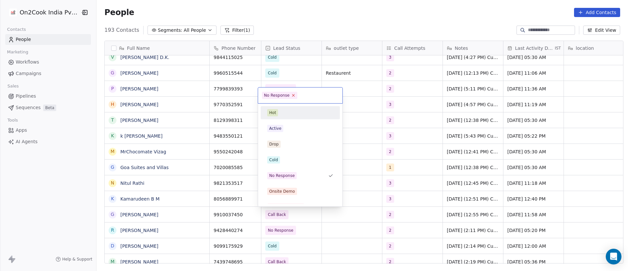
click at [293, 96] on icon at bounding box center [294, 95] width 2 height 2
click at [293, 156] on div "Cold" at bounding box center [300, 159] width 66 height 7
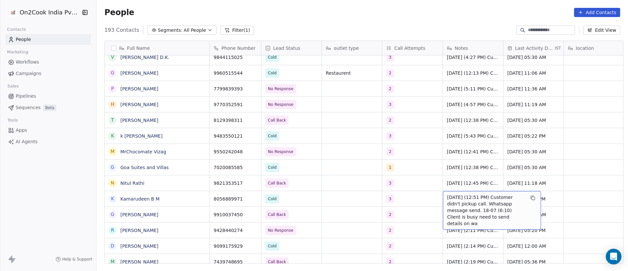
click at [452, 197] on span "8/9/2025 (12:51 PM) Customer didn't pickup call. Whatsapp message send. 18-07 (…" at bounding box center [486, 210] width 78 height 33
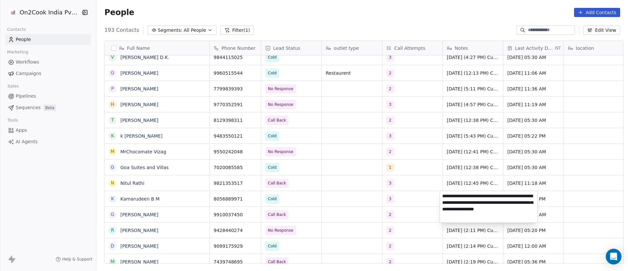
click at [443, 196] on textarea "**********" at bounding box center [489, 206] width 98 height 31
type textarea "**********"
click at [420, 201] on html "On2Cook India Pvt. Ltd. Contacts People Marketing Workflows Campaigns Sales Pip…" at bounding box center [314, 135] width 628 height 271
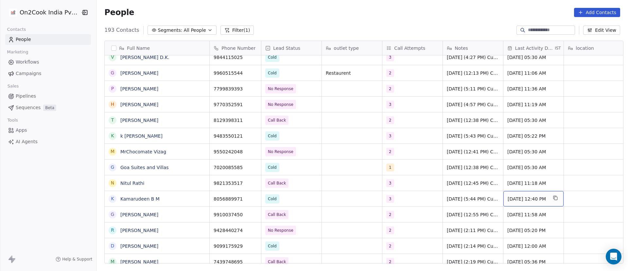
click at [528, 196] on span "Sep 08, 2025 12:40 PM" at bounding box center [528, 198] width 40 height 7
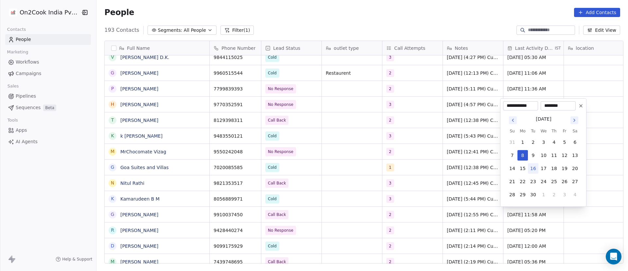
click at [535, 169] on button "16" at bounding box center [533, 168] width 10 height 10
type input "**********"
click at [452, 197] on html "On2Cook India Pvt. Ltd. Contacts People Marketing Workflows Campaigns Sales Pip…" at bounding box center [314, 135] width 628 height 271
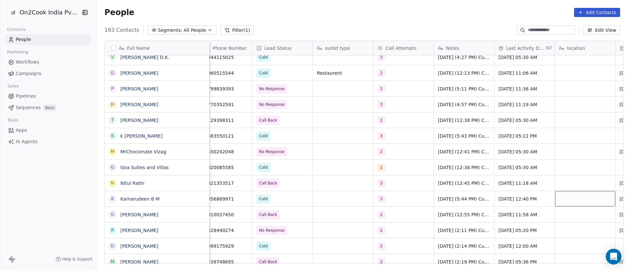
scroll to position [0, 69]
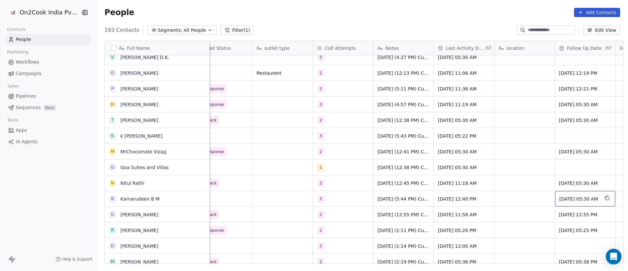
click at [588, 201] on span "11/09/2025 05:30 AM" at bounding box center [580, 198] width 40 height 7
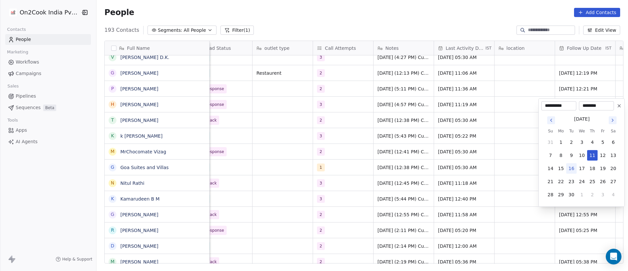
click at [504, 199] on html "On2Cook India Pvt. Ltd. Contacts People Marketing Workflows Campaigns Sales Pip…" at bounding box center [314, 135] width 628 height 271
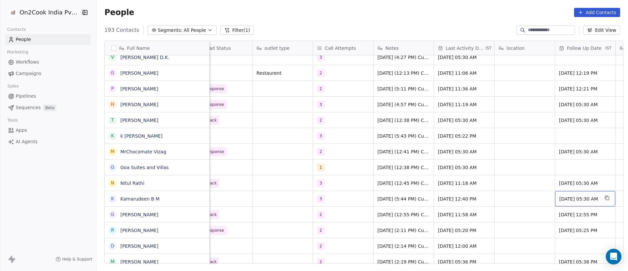
click at [578, 199] on span "11/09/2025 05:30 AM" at bounding box center [580, 198] width 40 height 7
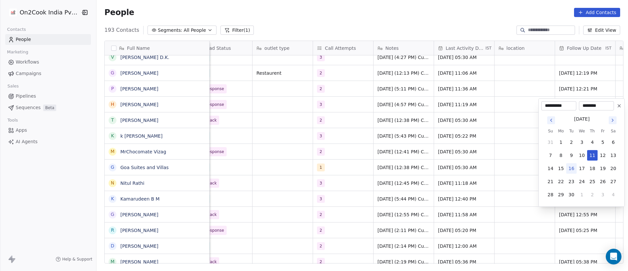
click at [618, 106] on icon at bounding box center [619, 105] width 5 height 5
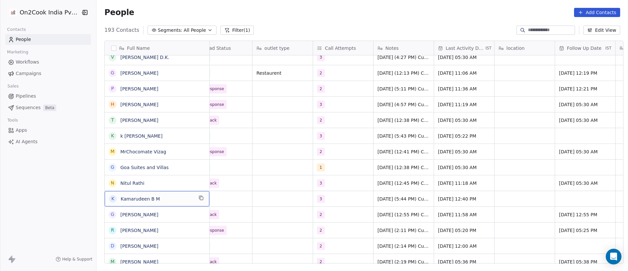
scroll to position [0, 0]
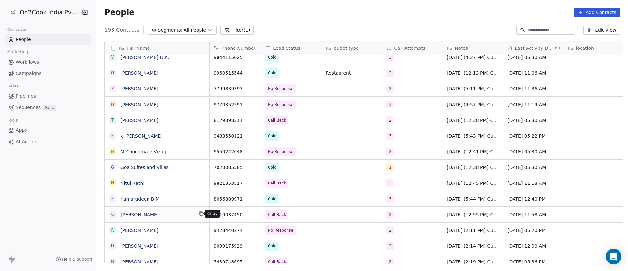
click at [200, 214] on icon "grid" at bounding box center [201, 213] width 3 height 3
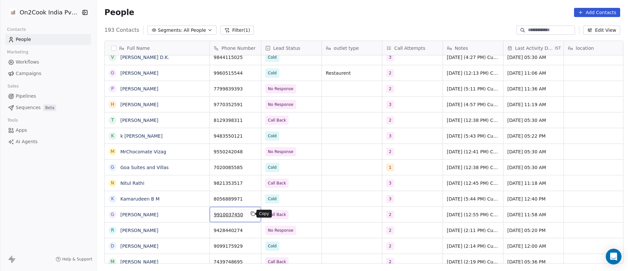
click at [252, 213] on icon "grid" at bounding box center [253, 213] width 3 height 3
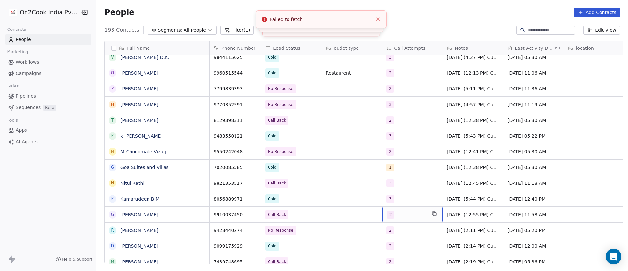
click at [405, 215] on div "2" at bounding box center [407, 214] width 40 height 8
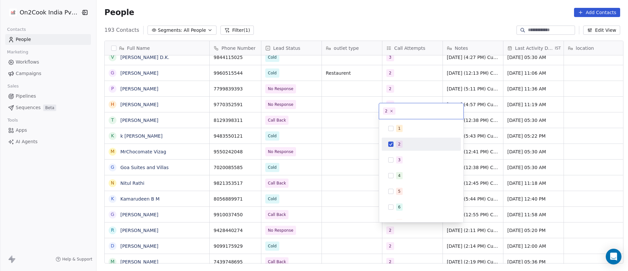
click at [400, 139] on div "2" at bounding box center [421, 144] width 74 height 10
click at [400, 158] on div "3" at bounding box center [399, 160] width 3 height 6
click at [324, 215] on html "On2Cook India Pvt. Ltd. Contacts People Marketing Workflows Campaigns Sales Pip…" at bounding box center [314, 135] width 628 height 271
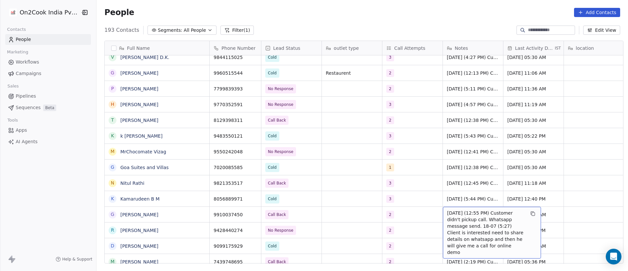
click at [466, 217] on span "8/9/2025 (12:55 PM) Customer didn't pickup call. Whatsapp message send. 18-07 (…" at bounding box center [486, 232] width 78 height 46
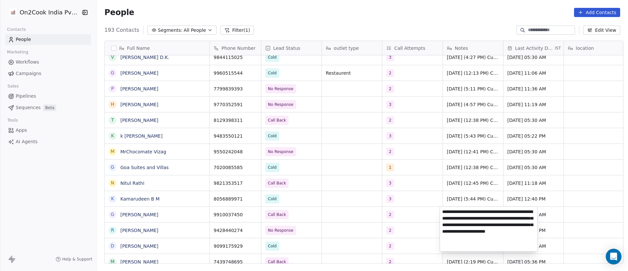
click at [442, 211] on textarea "**********" at bounding box center [489, 228] width 98 height 44
type textarea "**********"
click at [423, 224] on html "On2Cook India Pvt. Ltd. Contacts People Marketing Workflows Campaigns Sales Pip…" at bounding box center [314, 135] width 628 height 271
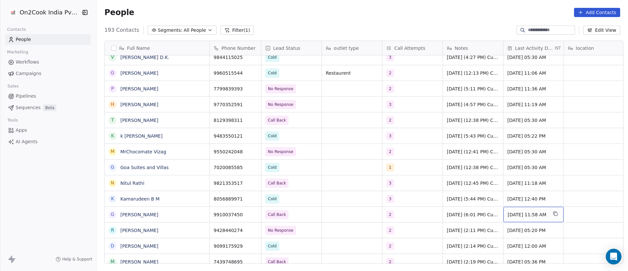
click at [525, 216] on span "Sep 08, 2025 11:58 AM" at bounding box center [528, 214] width 40 height 7
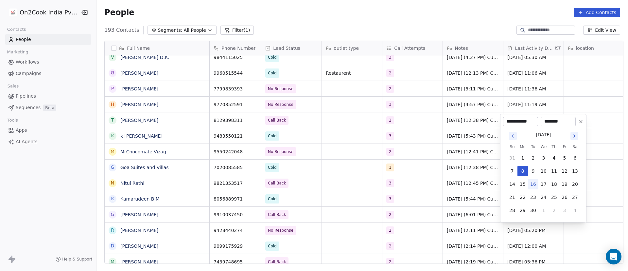
click at [533, 186] on button "16" at bounding box center [533, 184] width 10 height 10
type input "**********"
click at [464, 216] on html "On2Cook India Pvt. Ltd. Contacts People Marketing Workflows Campaigns Sales Pip…" at bounding box center [314, 135] width 628 height 271
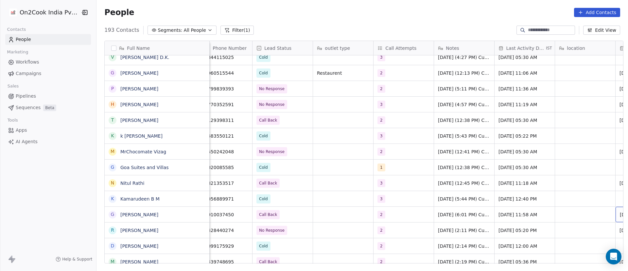
scroll to position [0, 69]
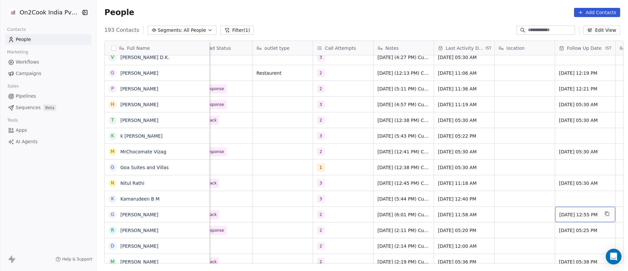
click at [575, 212] on span "11/09/2025 12:55 PM" at bounding box center [580, 214] width 40 height 7
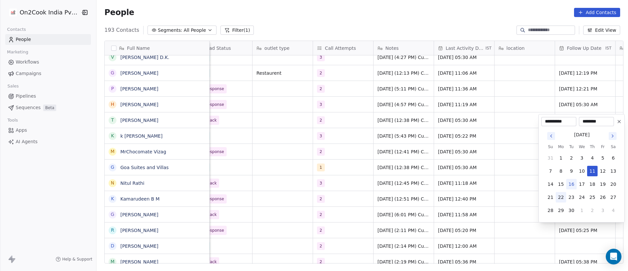
click at [564, 196] on button "22" at bounding box center [561, 197] width 10 height 10
type input "**********"
click at [489, 208] on html "On2Cook India Pvt. Ltd. Contacts People Marketing Workflows Campaigns Sales Pip…" at bounding box center [314, 135] width 628 height 271
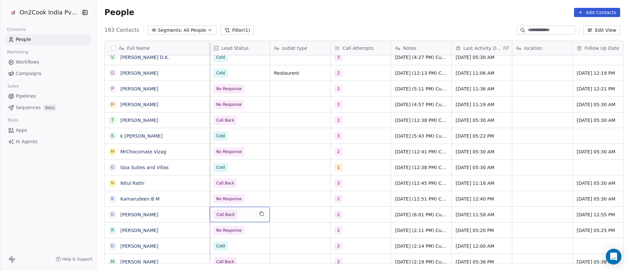
scroll to position [0, 0]
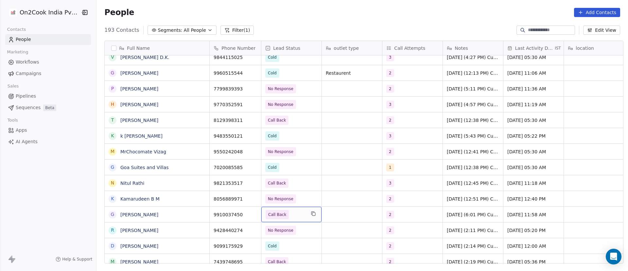
click at [295, 216] on span "Call Back" at bounding box center [286, 214] width 40 height 9
click at [295, 214] on span "Call Back" at bounding box center [286, 214] width 40 height 9
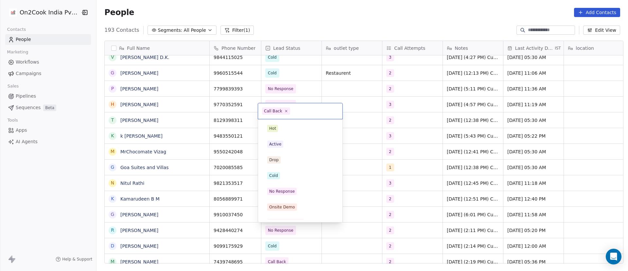
scroll to position [57, 0]
click at [284, 110] on icon at bounding box center [286, 111] width 4 height 4
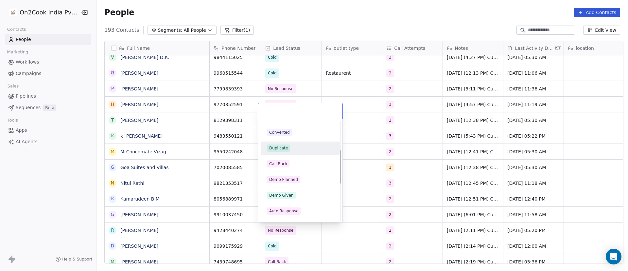
scroll to position [0, 0]
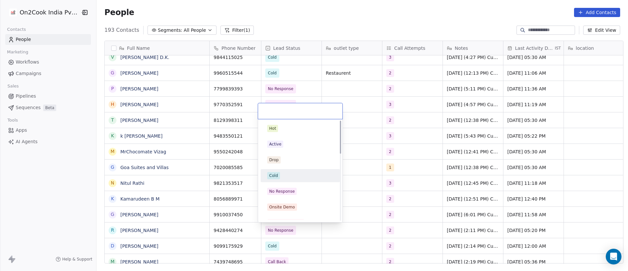
click at [300, 172] on div "Cold" at bounding box center [300, 175] width 66 height 7
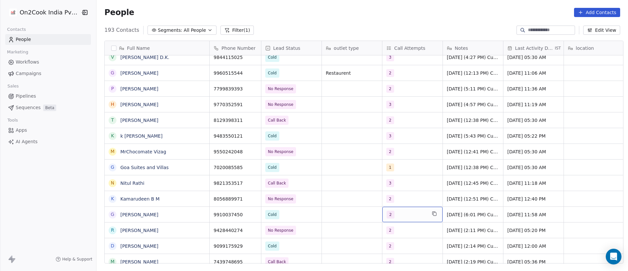
click at [403, 214] on div "2" at bounding box center [407, 214] width 40 height 8
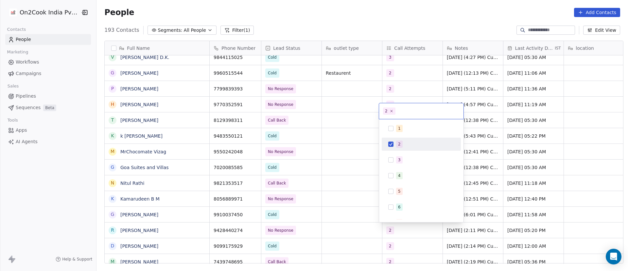
click at [395, 144] on div "2" at bounding box center [421, 144] width 74 height 10
click at [397, 157] on span "3" at bounding box center [399, 159] width 7 height 7
click at [360, 208] on html "On2Cook India Pvt. Ltd. Contacts People Marketing Workflows Campaigns Sales Pip…" at bounding box center [314, 135] width 628 height 271
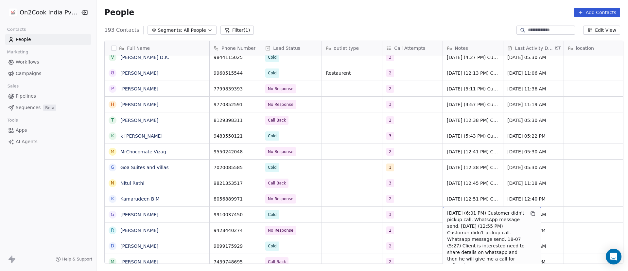
click at [451, 215] on span "16/9/2025 (6:01 PM) Customer didn't pickup call. WhatsApp message send. 8/9/202…" at bounding box center [486, 238] width 78 height 59
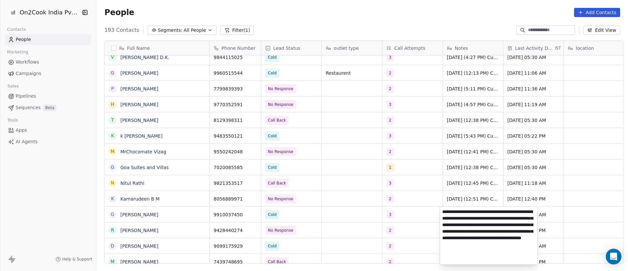
drag, startPoint x: 505, startPoint y: 219, endPoint x: 487, endPoint y: 212, distance: 19.6
click at [487, 212] on textarea "**********" at bounding box center [489, 235] width 98 height 58
type textarea "**********"
click at [410, 213] on html "On2Cook India Pvt. Ltd. Contacts People Marketing Workflows Campaigns Sales Pip…" at bounding box center [314, 135] width 628 height 271
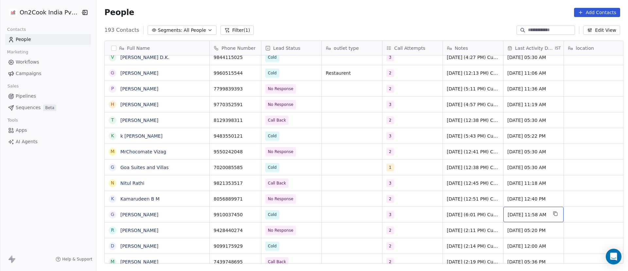
click at [522, 213] on span "Sep 16, 2025 11:58 AM" at bounding box center [528, 214] width 40 height 7
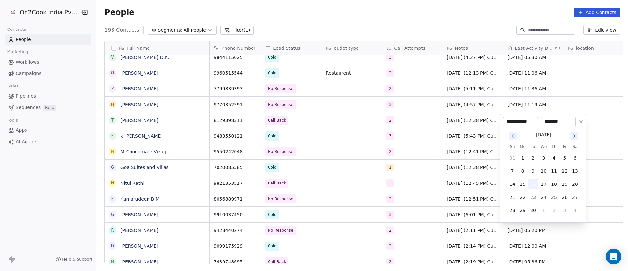
click at [535, 184] on button "16" at bounding box center [533, 184] width 10 height 10
click at [485, 213] on html "On2Cook India Pvt. Ltd. Contacts People Marketing Workflows Campaigns Sales Pip…" at bounding box center [314, 135] width 628 height 271
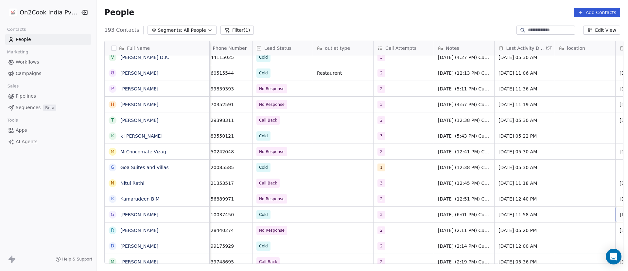
scroll to position [0, 69]
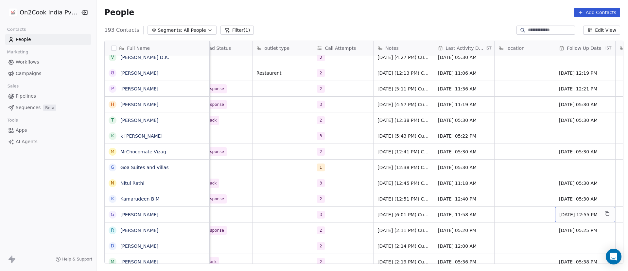
click at [583, 215] on span "22/09/2025 12:55 PM" at bounding box center [580, 214] width 40 height 7
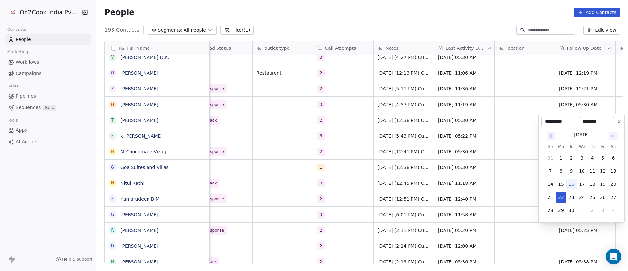
click at [619, 123] on icon at bounding box center [619, 121] width 5 height 5
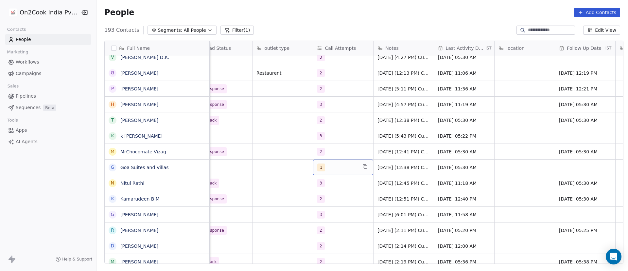
drag, startPoint x: 366, startPoint y: 171, endPoint x: 305, endPoint y: 241, distance: 92.5
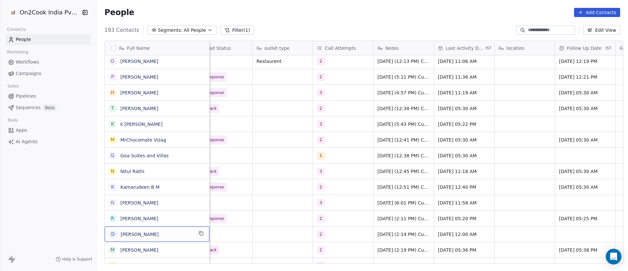
scroll to position [0, 0]
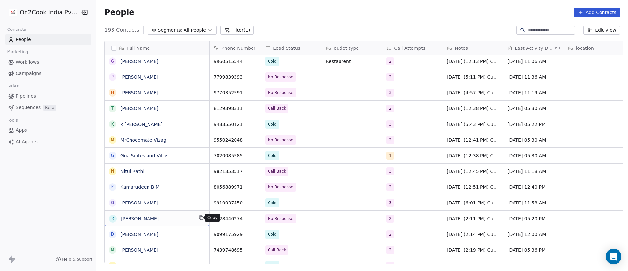
click at [200, 219] on icon "grid" at bounding box center [201, 217] width 3 height 3
click at [250, 218] on icon "grid" at bounding box center [252, 217] width 5 height 5
click at [251, 219] on icon "grid" at bounding box center [252, 217] width 5 height 5
click at [252, 202] on icon "grid" at bounding box center [253, 202] width 3 height 3
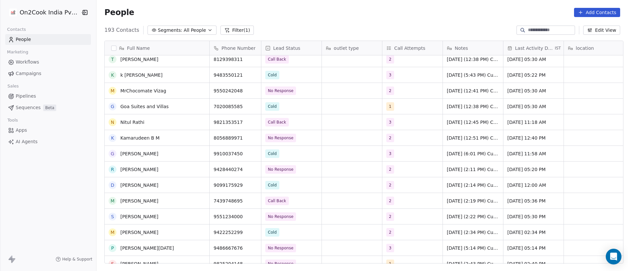
scroll to position [1292, 0]
click at [199, 218] on icon "grid" at bounding box center [201, 215] width 5 height 5
click at [251, 232] on icon "grid" at bounding box center [252, 230] width 5 height 5
click at [403, 233] on div "2" at bounding box center [407, 232] width 40 height 8
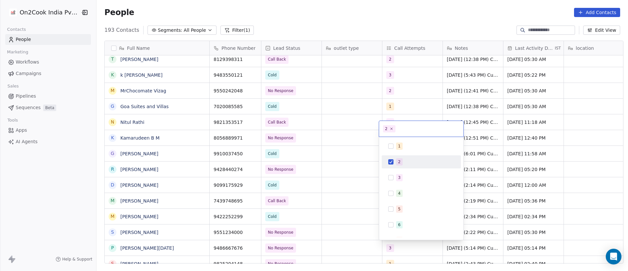
click at [391, 162] on button "Suggestions" at bounding box center [390, 161] width 5 height 5
click at [392, 177] on button "Suggestions" at bounding box center [390, 177] width 5 height 5
click at [335, 244] on html "On2Cook India Pvt. Ltd. Contacts People Marketing Workflows Campaigns Sales Pip…" at bounding box center [314, 135] width 628 height 271
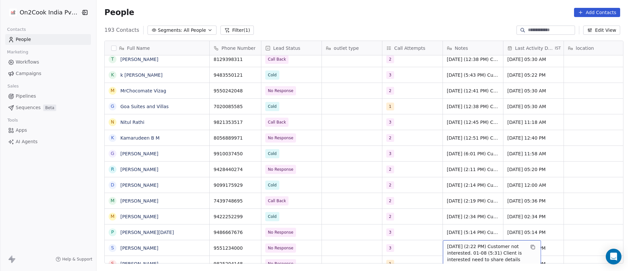
scroll to position [1306, 0]
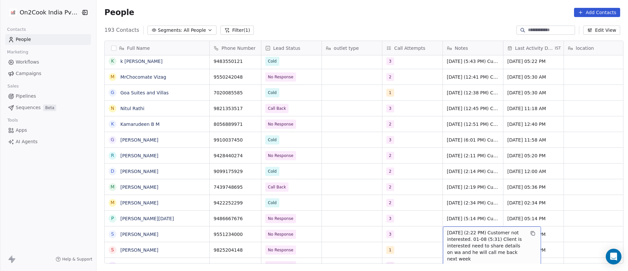
click at [461, 236] on span "8/9/2025 (2:22 PM) Customer not interested. 01-08 (5:31) Client is interested n…" at bounding box center [486, 245] width 78 height 33
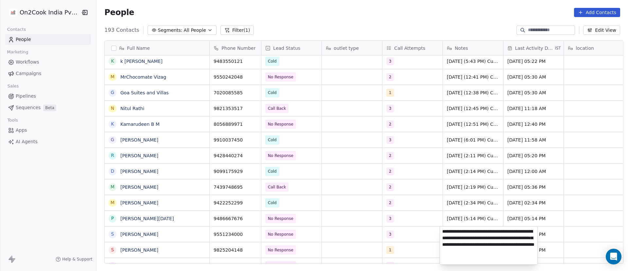
click at [443, 232] on textarea "**********" at bounding box center [489, 245] width 98 height 38
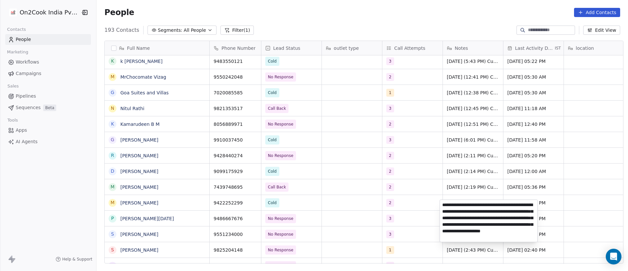
click at [487, 225] on textarea "**********" at bounding box center [489, 221] width 98 height 42
type textarea "**********"
click at [521, 180] on html "On2Cook India Pvt. Ltd. Contacts People Marketing Workflows Campaigns Sales Pip…" at bounding box center [314, 135] width 628 height 271
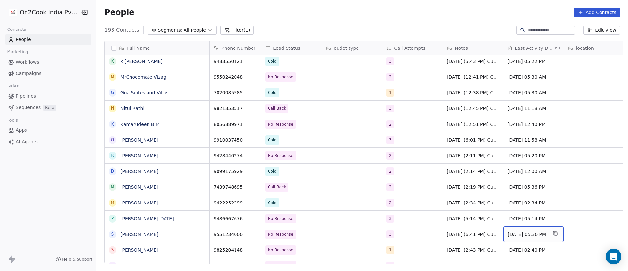
click at [539, 233] on span "Sep 08, 2025 05:30 PM" at bounding box center [528, 234] width 40 height 7
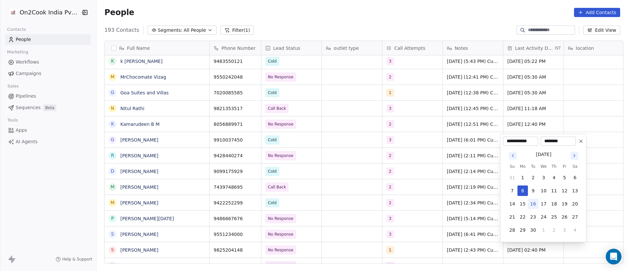
click at [534, 205] on button "16" at bounding box center [533, 203] width 10 height 10
type input "**********"
click at [431, 236] on html "On2Cook India Pvt. Ltd. Contacts People Marketing Workflows Campaigns Sales Pip…" at bounding box center [314, 135] width 628 height 271
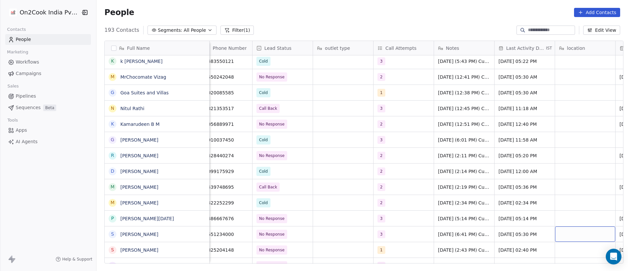
scroll to position [0, 69]
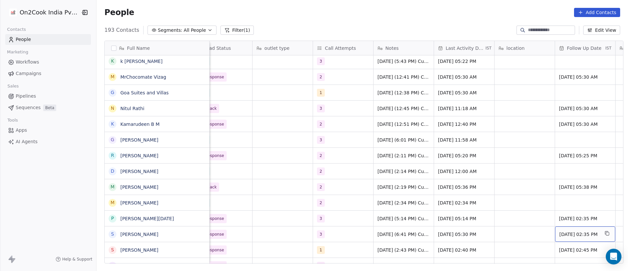
click at [569, 234] on span "11/09/2025 02:35 PM" at bounding box center [580, 234] width 40 height 7
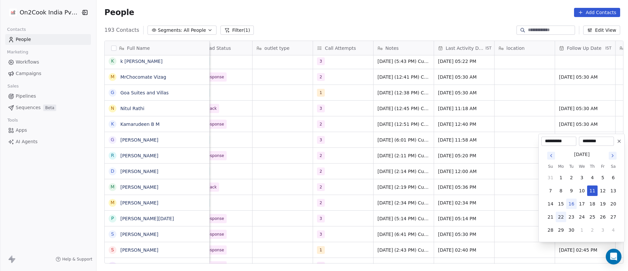
click at [563, 219] on button "22" at bounding box center [561, 216] width 10 height 10
type input "**********"
click at [533, 224] on html "On2Cook India Pvt. Ltd. Contacts People Marketing Workflows Campaigns Sales Pip…" at bounding box center [314, 135] width 628 height 271
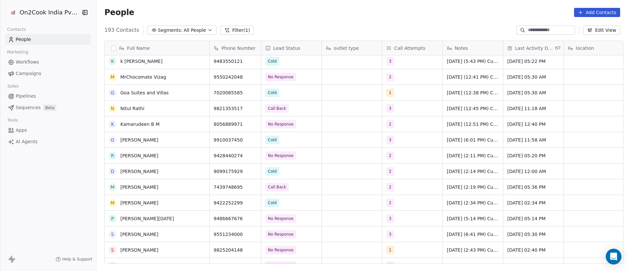
scroll to position [1355, 0]
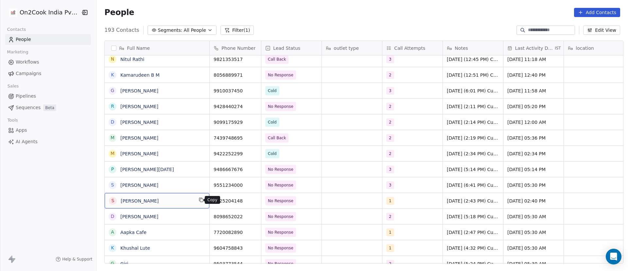
click at [199, 199] on icon "grid" at bounding box center [201, 199] width 5 height 5
click at [251, 198] on icon "grid" at bounding box center [252, 199] width 3 height 3
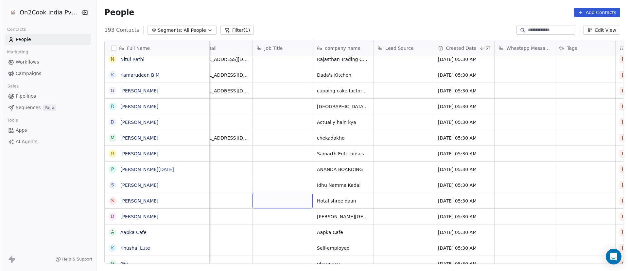
scroll to position [0, 0]
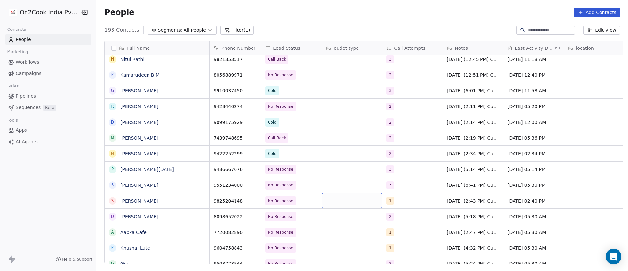
click at [332, 200] on div "grid" at bounding box center [352, 200] width 60 height 15
type textarea "**********"
click at [410, 200] on html "On2Cook India Pvt. Ltd. Contacts People Marketing Workflows Campaigns Sales Pip…" at bounding box center [314, 135] width 628 height 271
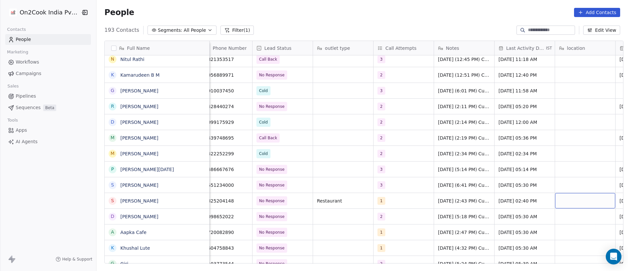
click at [570, 201] on div "grid" at bounding box center [585, 200] width 60 height 15
type textarea "****"
click at [527, 202] on html "On2Cook India Pvt. Ltd. Contacts People Marketing Workflows Campaigns Sales Pip…" at bounding box center [314, 135] width 628 height 271
click at [178, 219] on html "On2Cook India Pvt. Ltd. Contacts People Marketing Workflows Campaigns Sales Pip…" at bounding box center [314, 135] width 628 height 271
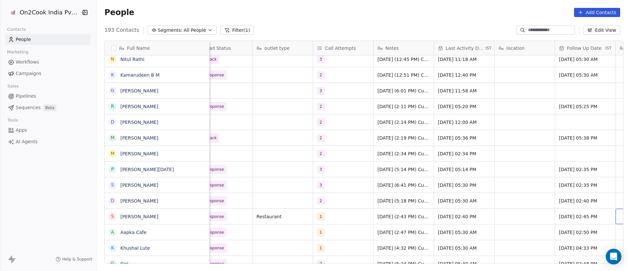
scroll to position [0, 130]
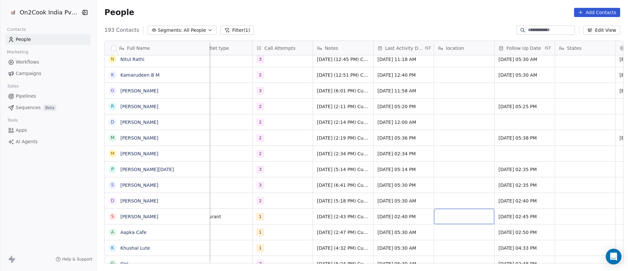
click at [449, 216] on div "grid" at bounding box center [464, 215] width 60 height 15
type textarea "****"
click at [501, 216] on html "On2Cook India Pvt. Ltd. Contacts People Marketing Workflows Campaigns Sales Pip…" at bounding box center [314, 135] width 628 height 271
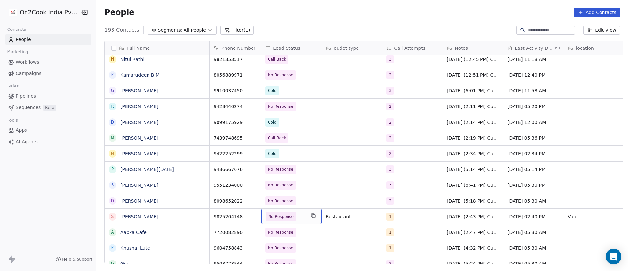
click at [296, 215] on span "No Response" at bounding box center [286, 216] width 40 height 9
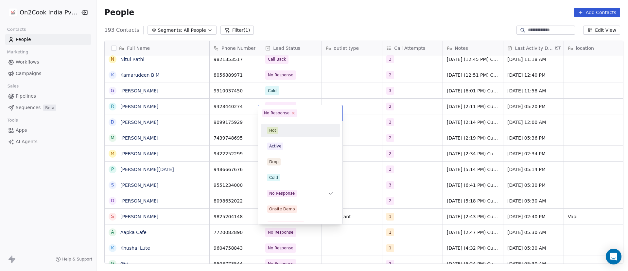
click at [294, 112] on icon at bounding box center [294, 113] width 4 height 4
click at [284, 153] on div "Hot Active Drop Cold No Response Onsite Demo RSP (Distributor) Converted Duplic…" at bounding box center [300, 272] width 79 height 296
click at [285, 146] on div "Active" at bounding box center [300, 145] width 66 height 7
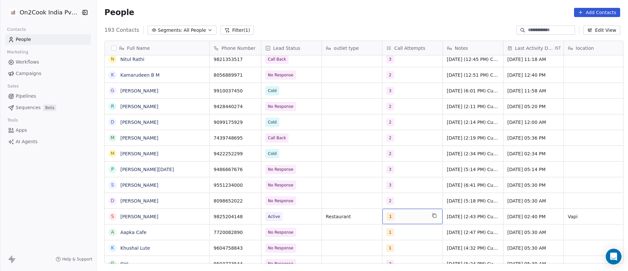
click at [414, 218] on div "1" at bounding box center [407, 216] width 40 height 8
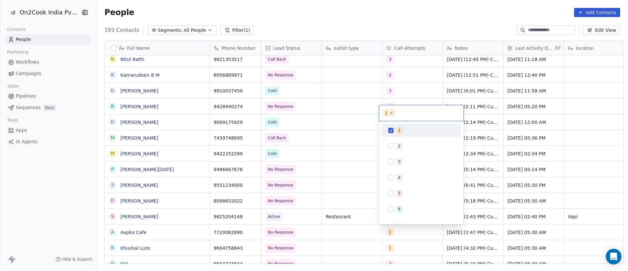
click at [402, 127] on div "1" at bounding box center [425, 130] width 58 height 7
click at [395, 149] on div "2" at bounding box center [421, 146] width 74 height 10
click at [482, 227] on html "On2Cook India Pvt. Ltd. Contacts People Marketing Workflows Campaigns Sales Pip…" at bounding box center [314, 135] width 628 height 271
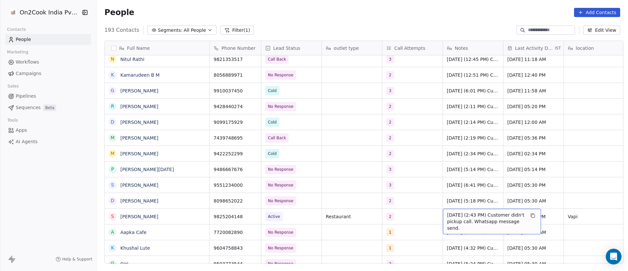
click at [450, 217] on span "8/9/2025 (2:43 PM) Customer didn't pickup call. Whatsapp message send." at bounding box center [486, 221] width 78 height 20
click at [449, 217] on span "8/9/2025 (2:43 PM) Customer didn't pickup call. Whatsapp message send." at bounding box center [486, 221] width 78 height 20
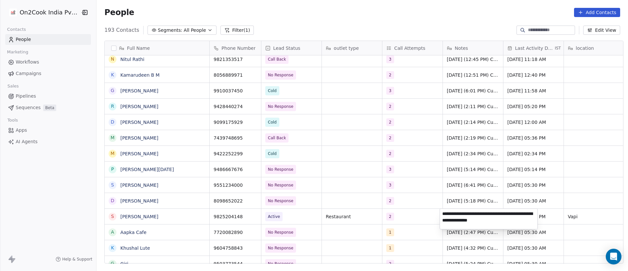
click at [442, 211] on textarea "**********" at bounding box center [489, 218] width 98 height 20
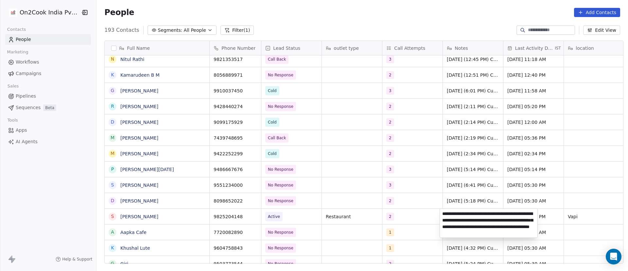
type textarea "**********"
click at [542, 222] on html "On2Cook India Pvt. Ltd. Contacts People Marketing Workflows Campaigns Sales Pip…" at bounding box center [314, 135] width 628 height 271
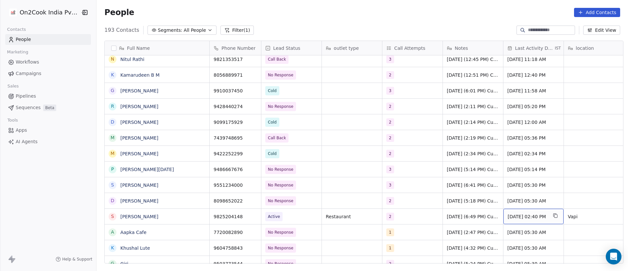
drag, startPoint x: 542, startPoint y: 217, endPoint x: 526, endPoint y: 216, distance: 15.7
click at [512, 215] on span "Sep 08, 2025 02:40 PM" at bounding box center [528, 216] width 40 height 7
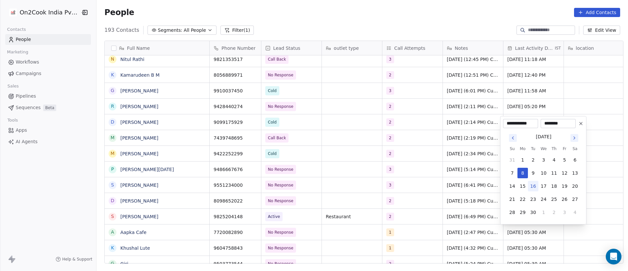
click at [535, 184] on button "16" at bounding box center [533, 186] width 10 height 10
type input "**********"
click at [464, 220] on html "On2Cook India Pvt. Ltd. Contacts People Marketing Workflows Campaigns Sales Pip…" at bounding box center [314, 135] width 628 height 271
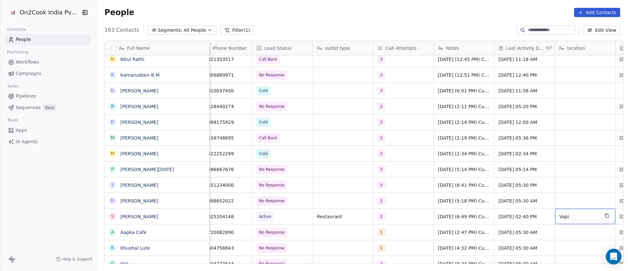
scroll to position [0, 69]
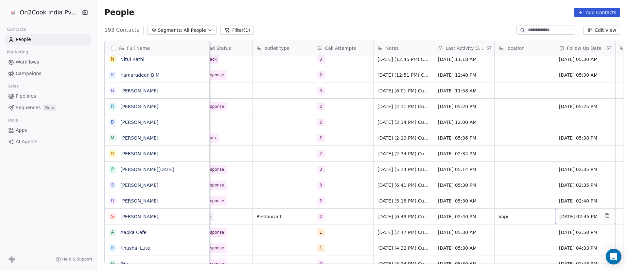
click at [571, 214] on span "11/09/2025 02:45 PM" at bounding box center [580, 216] width 40 height 7
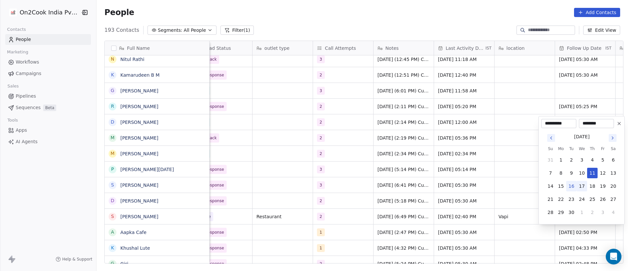
click at [584, 186] on button "17" at bounding box center [582, 186] width 10 height 10
type input "**********"
click at [528, 221] on html "On2Cook India Pvt. Ltd. Contacts People Marketing Workflows Campaigns Sales Pip…" at bounding box center [314, 135] width 628 height 271
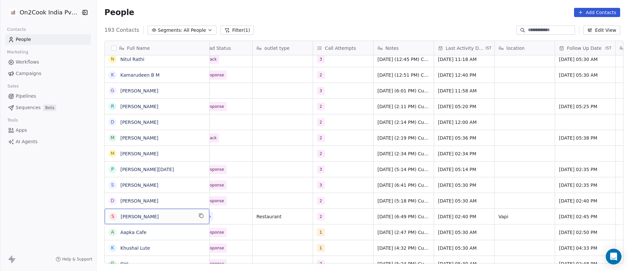
scroll to position [0, 0]
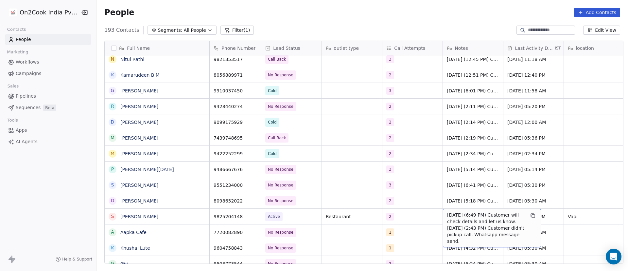
click at [460, 217] on span "16/9/2025 (6:49 PM) Customer will check details and let us know. 8/9/2025 (2:43…" at bounding box center [486, 227] width 78 height 33
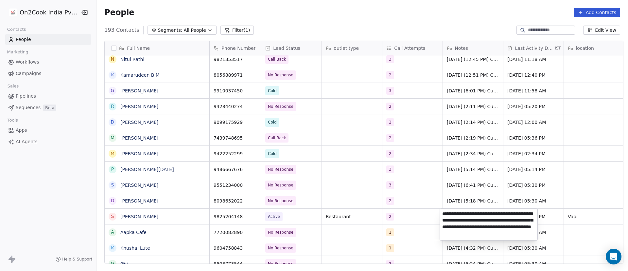
click at [492, 221] on textarea "**********" at bounding box center [489, 223] width 98 height 31
type textarea "**********"
click at [414, 222] on html "On2Cook India Pvt. Ltd. Contacts People Marketing Workflows Campaigns Sales Pip…" at bounding box center [314, 135] width 628 height 271
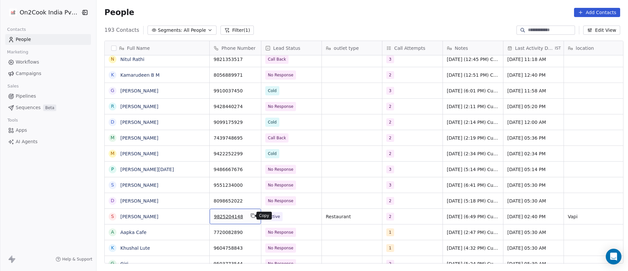
click at [250, 213] on icon "grid" at bounding box center [252, 215] width 5 height 5
click at [251, 103] on icon "grid" at bounding box center [252, 104] width 3 height 3
click at [298, 107] on span "No Response" at bounding box center [286, 106] width 40 height 9
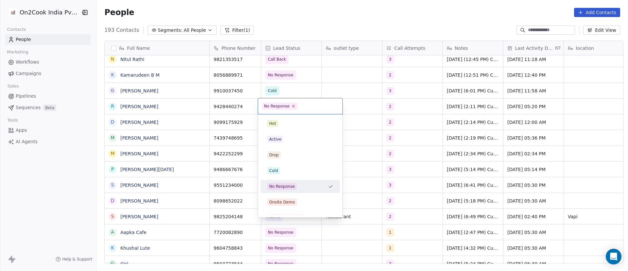
click at [293, 106] on icon at bounding box center [294, 106] width 2 height 2
click at [291, 136] on div "Active" at bounding box center [300, 138] width 66 height 7
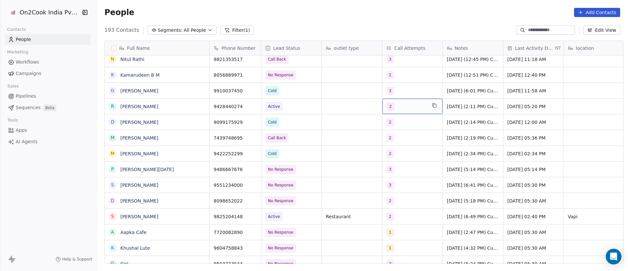
click at [397, 107] on div "2" at bounding box center [407, 106] width 40 height 8
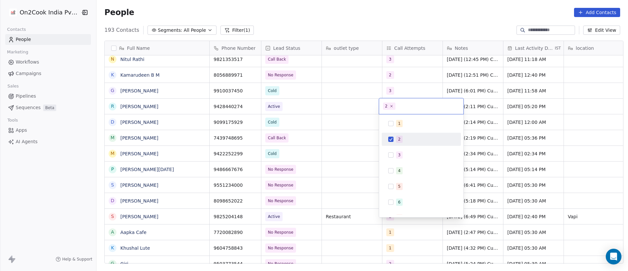
click at [393, 136] on div "2" at bounding box center [421, 139] width 74 height 10
click at [394, 154] on div "3" at bounding box center [421, 155] width 74 height 10
click at [478, 122] on html "On2Cook India Pvt. Ltd. Contacts People Marketing Workflows Campaigns Sales Pip…" at bounding box center [314, 135] width 628 height 271
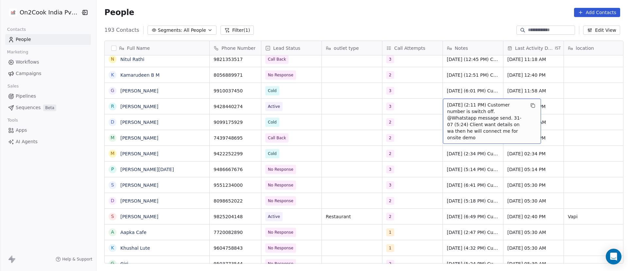
click at [449, 107] on span "8/9/2025 (2:11 PM) Customer number is switch off. @Whatstapp message send. 31-0…" at bounding box center [486, 120] width 78 height 39
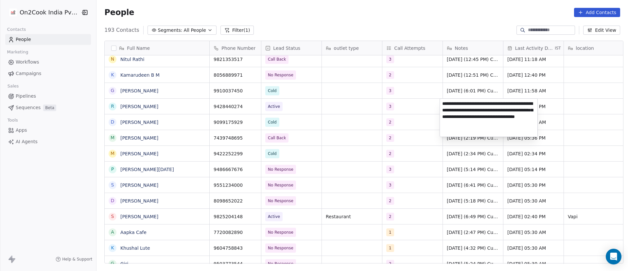
click at [443, 105] on textarea "**********" at bounding box center [489, 117] width 98 height 38
click at [496, 109] on textarea "**********" at bounding box center [489, 116] width 98 height 37
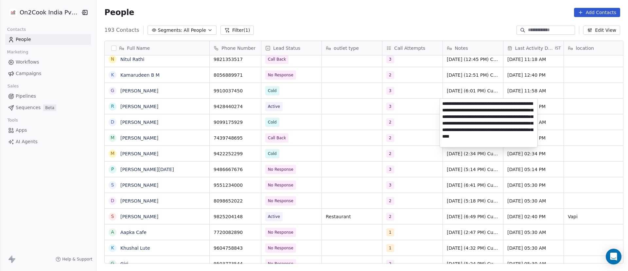
type textarea "**********"
click at [405, 103] on html "On2Cook India Pvt. Ltd. Contacts People Marketing Workflows Campaigns Sales Pip…" at bounding box center [314, 135] width 628 height 271
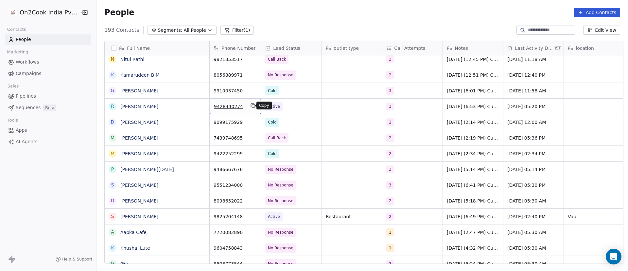
click at [252, 106] on icon "grid" at bounding box center [253, 105] width 3 height 3
